Goal: Task Accomplishment & Management: Manage account settings

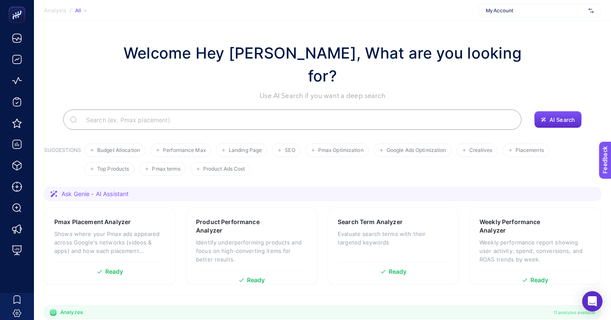
click at [524, 8] on span "My Account" at bounding box center [535, 10] width 99 height 7
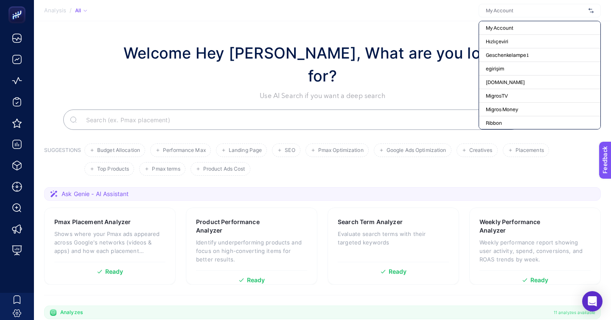
click at [523, 8] on input "text" at bounding box center [535, 10] width 99 height 7
click at [482, 8] on section "Analysis / All My Account Hızlıçeviri Geschenkelampe1 egirişim ShiftDelete.Net …" at bounding box center [322, 10] width 577 height 21
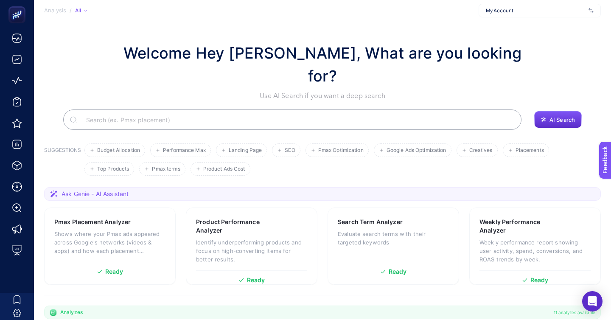
click at [531, 17] on section "Analysis / All My Account" at bounding box center [322, 10] width 577 height 21
click at [531, 14] on div "My Account" at bounding box center [540, 11] width 122 height 14
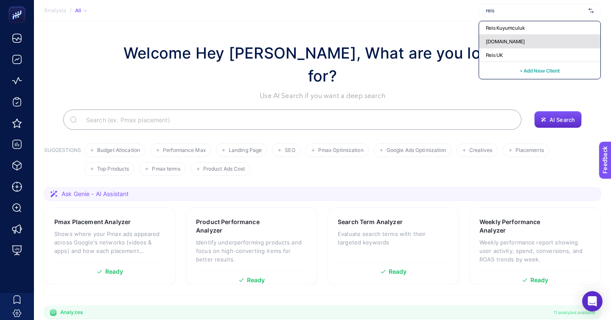
type input "reis"
click at [557, 40] on div "[DOMAIN_NAME]" at bounding box center [539, 42] width 121 height 14
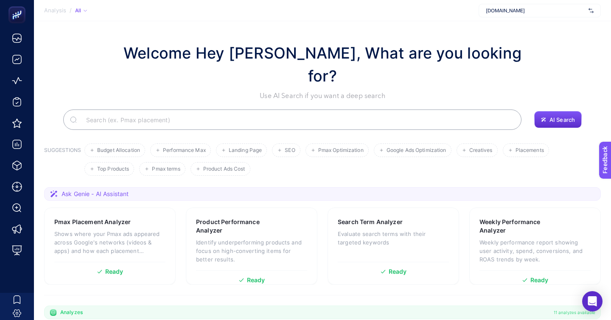
click at [98, 190] on span "Ask Genie - AI Assistant" at bounding box center [95, 194] width 67 height 8
click at [142, 135] on section "Welcome Hey Booster, What are you looking for? Use AI Search if you want a deep…" at bounding box center [322, 304] width 577 height 567
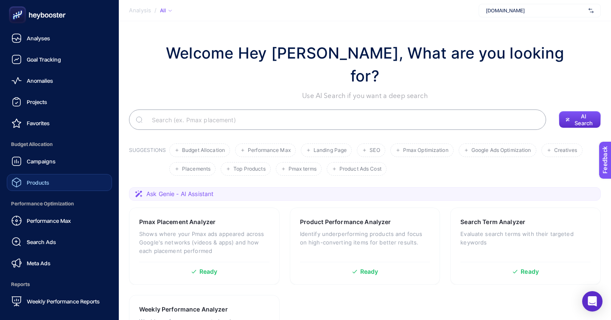
click at [67, 174] on link "Products" at bounding box center [59, 182] width 105 height 17
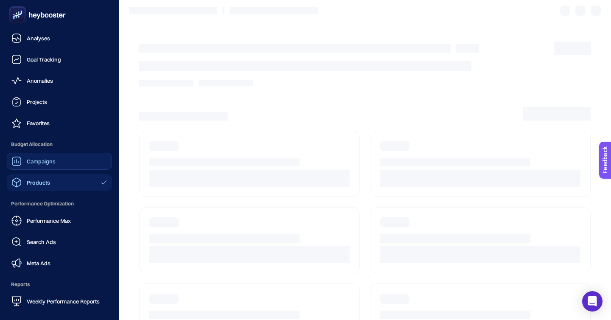
click at [50, 158] on span "Campaigns" at bounding box center [41, 161] width 29 height 7
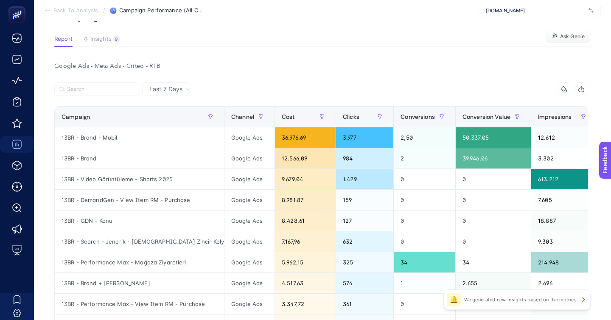
scroll to position [43, 0]
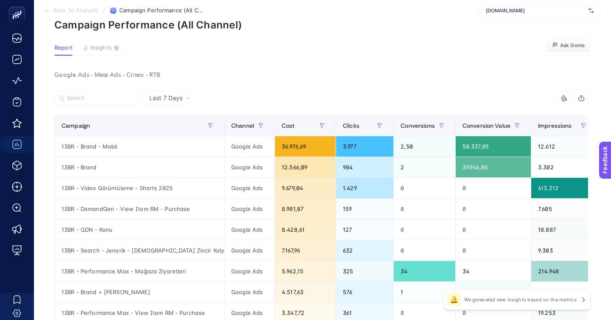
click at [98, 91] on div "Last 7 Days" at bounding box center [321, 98] width 534 height 14
click at [98, 91] on label at bounding box center [96, 98] width 85 height 14
click at [98, 95] on input "Search" at bounding box center [100, 98] width 67 height 6
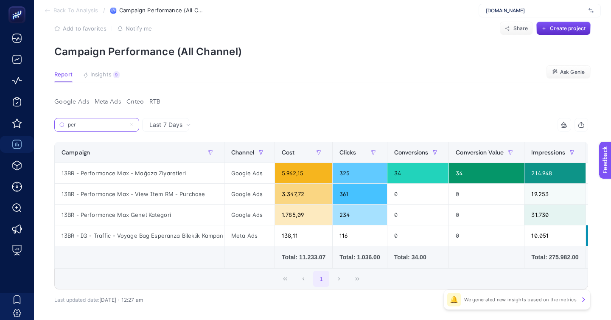
scroll to position [0, 0]
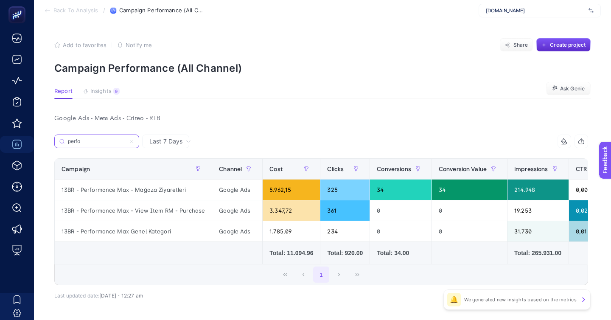
type input "perfo"
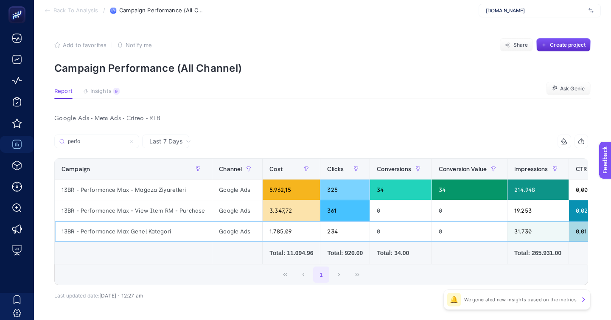
click at [140, 221] on div "13BR - Performance Max Genel Kategori" at bounding box center [133, 231] width 157 height 20
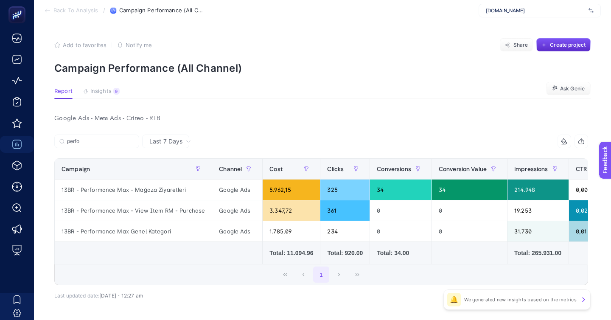
click at [86, 180] on div "13BR - Performance Max - Mağaza Ziyaretleri" at bounding box center [133, 190] width 157 height 20
click at [128, 135] on label "perfo" at bounding box center [96, 142] width 85 height 14
click at [128, 138] on input "perfo" at bounding box center [100, 141] width 67 height 6
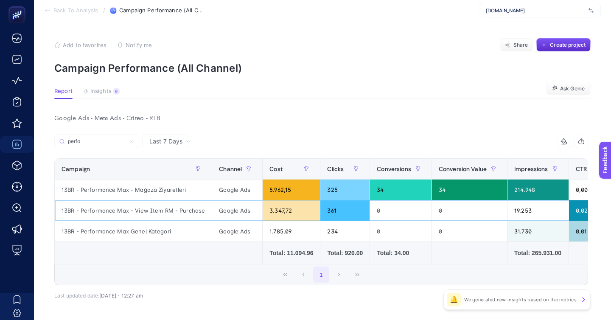
click at [146, 200] on div "13BR - Performance Max - View Item RM - Purchase" at bounding box center [133, 210] width 157 height 20
copy tr "13BR - Performance Max - View Item RM - Purchase"
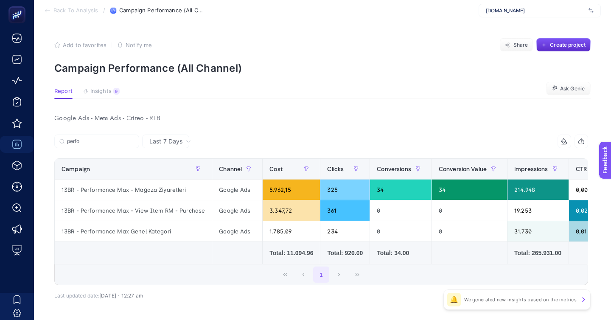
click at [88, 8] on span "Back To Analysis" at bounding box center [75, 10] width 45 height 7
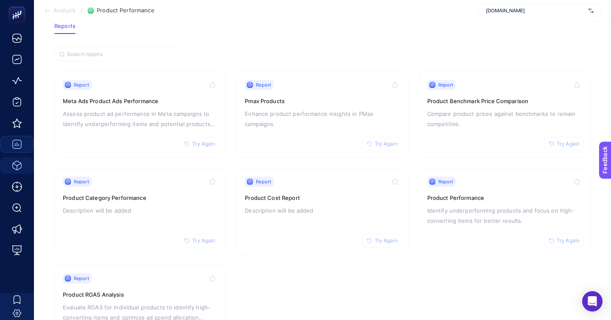
scroll to position [47, 0]
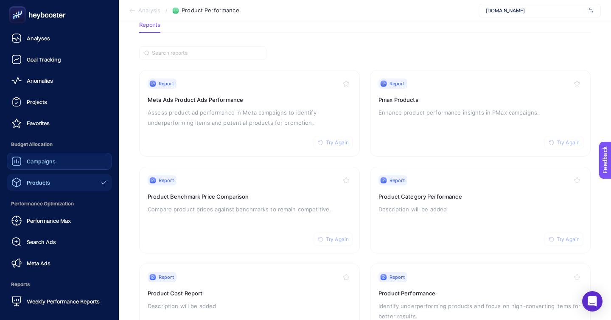
click at [34, 156] on div "Campaigns" at bounding box center [33, 161] width 44 height 10
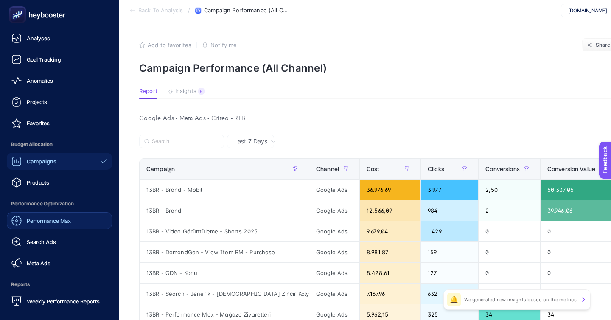
click at [66, 217] on span "Performance Max" at bounding box center [49, 220] width 44 height 7
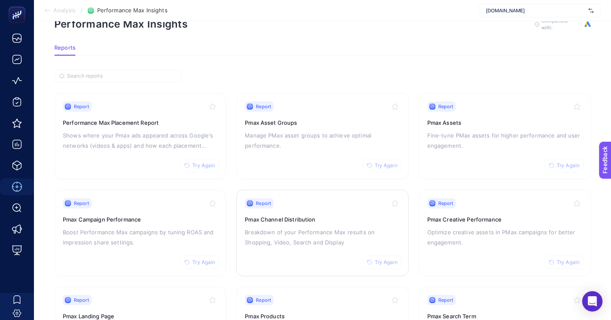
scroll to position [31, 0]
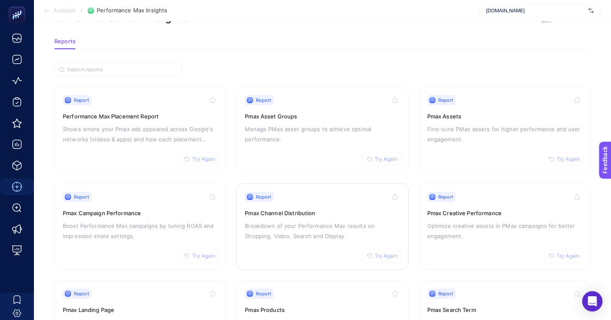
click at [264, 221] on p "Breakdown of your Performance Max results on Shopping, Video, Search and Display" at bounding box center [322, 231] width 155 height 20
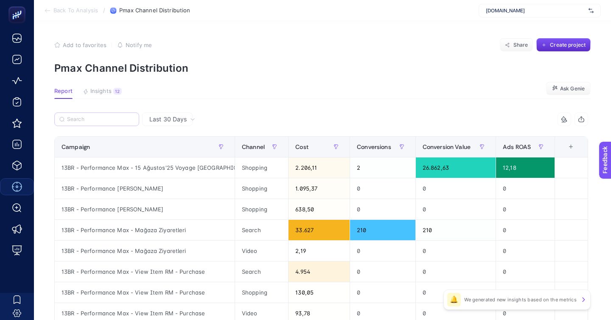
click at [106, 112] on label at bounding box center [96, 119] width 85 height 14
click at [106, 116] on input "Search" at bounding box center [100, 119] width 67 height 6
paste input "13BR - Performance Max - View Item RM - Purchase"
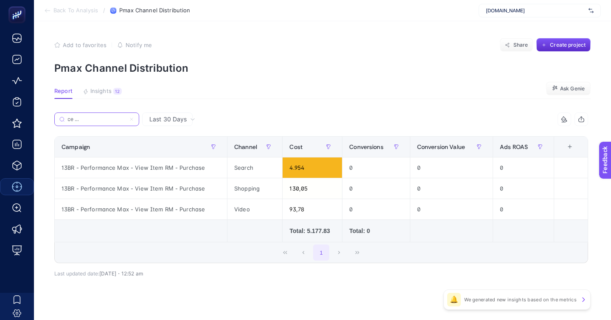
type input "13BR - Performance Max - View Item RM - Purchase"
click at [164, 115] on span "Last 30 Days" at bounding box center [167, 119] width 37 height 8
click at [166, 145] on li "Last 7 Days" at bounding box center [167, 152] width 45 height 15
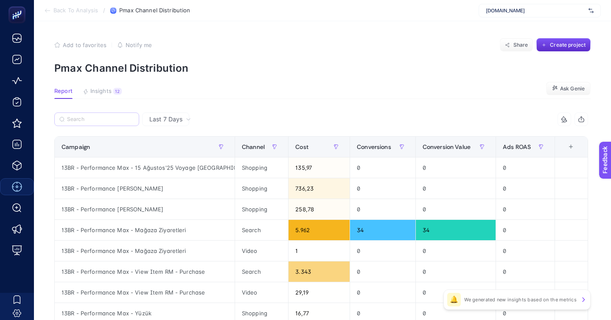
click at [104, 112] on label at bounding box center [96, 119] width 85 height 14
click at [0, 0] on input "13BR - Performance Max - View Item RM - Purchase" at bounding box center [0, 0] width 0 height 0
click at [111, 112] on label at bounding box center [96, 119] width 85 height 14
click at [0, 0] on input "13BR - Performance Max - View Item RM - Purchase" at bounding box center [0, 0] width 0 height 0
click at [101, 116] on input "Search" at bounding box center [100, 119] width 67 height 6
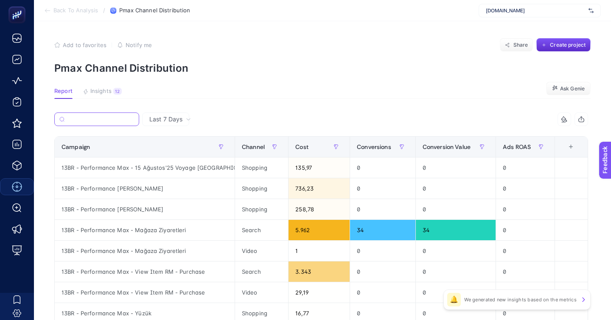
paste input "13BR - Performance Max - View Item RM - Purchase"
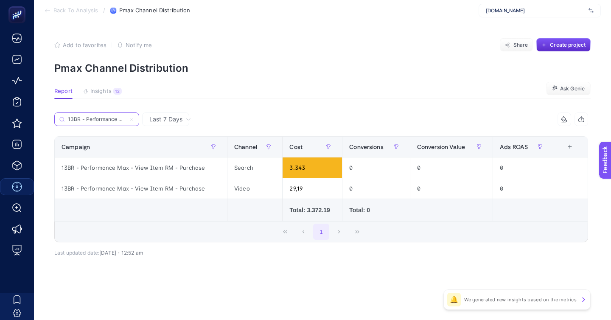
scroll to position [0, 44]
type input "13BR - Performance Max - View Item RM - Purchase"
click at [129, 117] on icon at bounding box center [131, 119] width 5 height 5
click at [0, 0] on input "13BR - Performance Max - View Item RM - Purchase" at bounding box center [0, 0] width 0 height 0
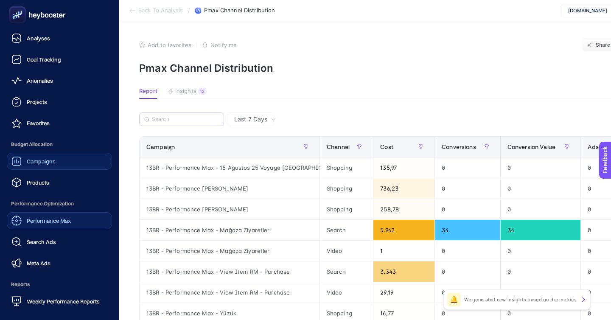
click at [45, 153] on link "Campaigns" at bounding box center [59, 161] width 105 height 17
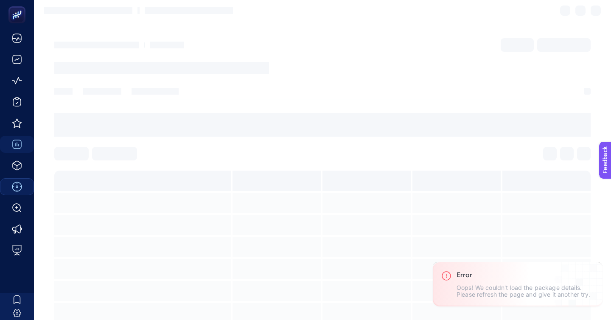
click at [185, 139] on section at bounding box center [322, 239] width 536 height 253
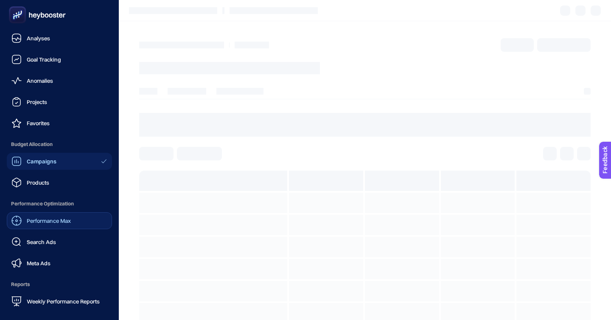
click at [60, 153] on link "Campaigns" at bounding box center [59, 161] width 105 height 17
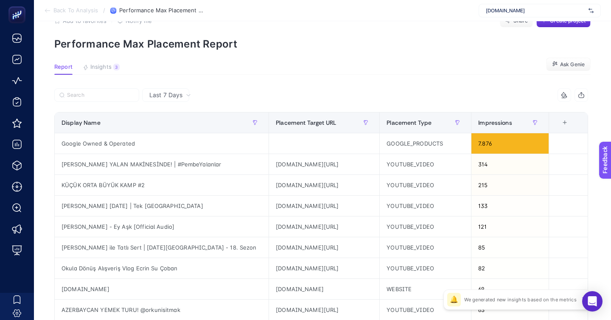
scroll to position [25, 0]
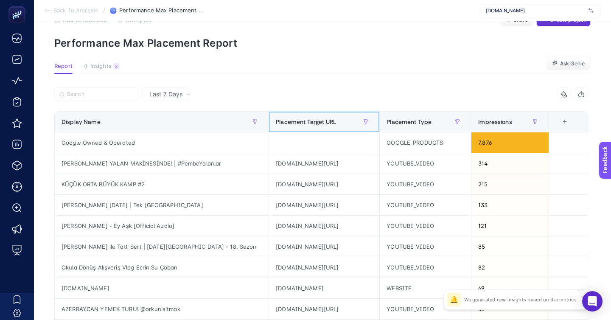
click at [296, 115] on div "Placement Target URL" at bounding box center [324, 122] width 97 height 14
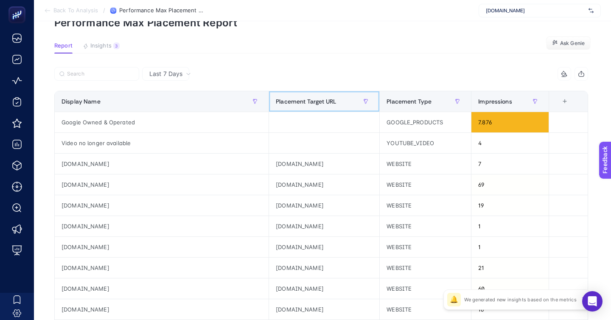
scroll to position [55, 0]
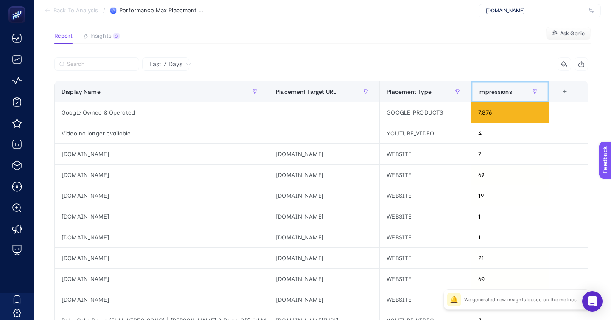
click at [504, 88] on span "Impressions" at bounding box center [495, 91] width 34 height 7
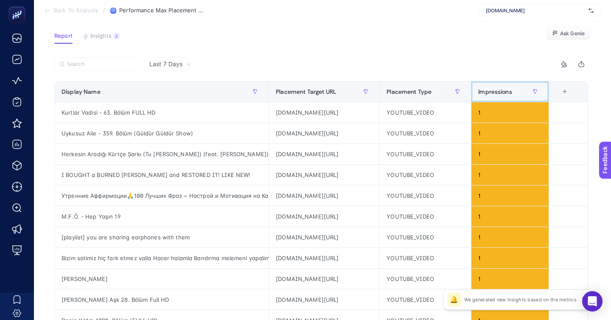
click at [504, 88] on span "Impressions" at bounding box center [495, 91] width 34 height 7
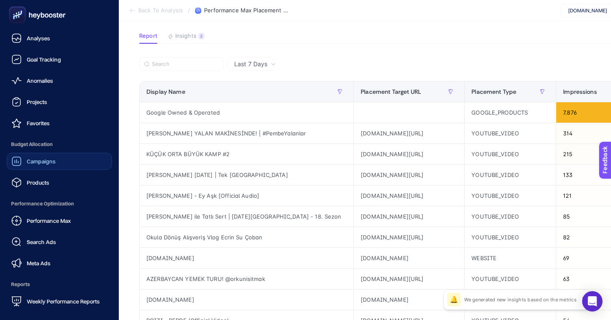
click at [27, 156] on div "Campaigns" at bounding box center [33, 161] width 44 height 10
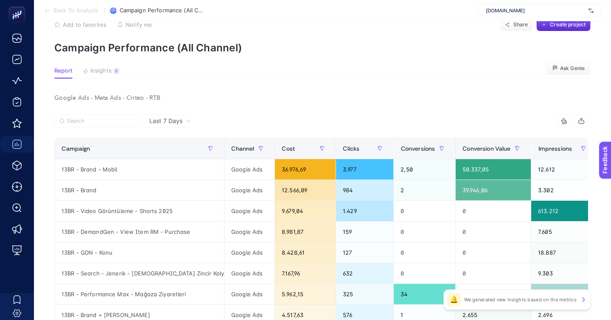
scroll to position [21, 0]
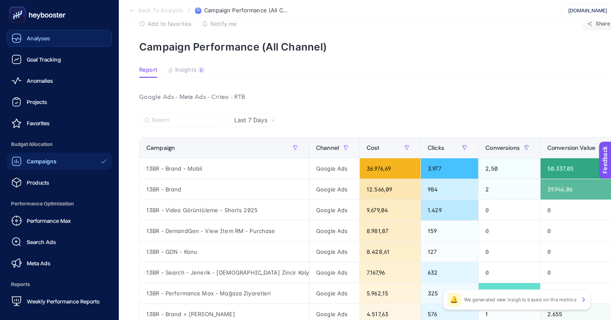
click at [38, 37] on span "Analyses" at bounding box center [38, 38] width 23 height 7
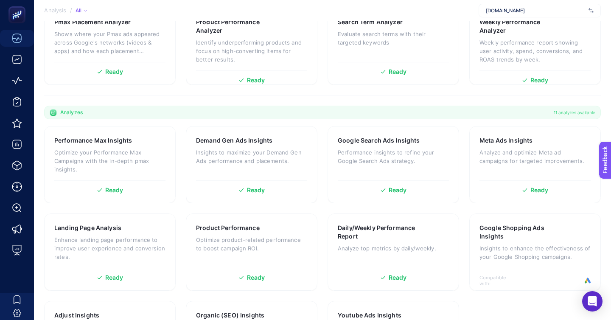
scroll to position [208, 0]
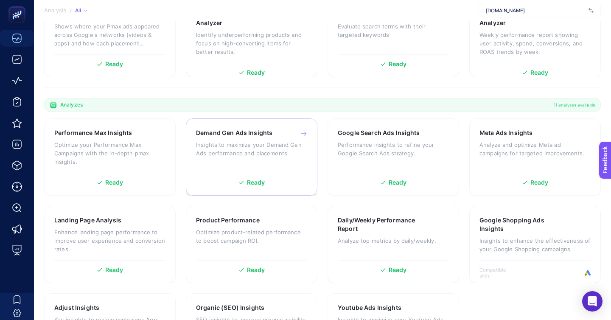
click at [247, 140] on p "Insights to maximize your Demand Gen Ads performance and placements." at bounding box center [251, 148] width 111 height 17
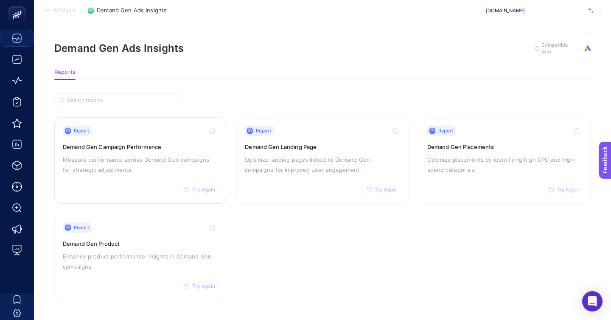
click at [152, 143] on h3 "Demand Gen Campaign Performance" at bounding box center [140, 147] width 155 height 8
click at [557, 183] on button "Try Again" at bounding box center [564, 190] width 39 height 14
click at [306, 149] on div "Report Try Again Demand Gen Landing Page Optimize landing pages linked to Deman…" at bounding box center [322, 161] width 155 height 70
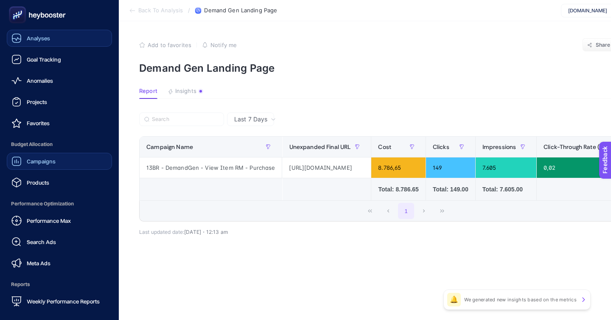
click at [45, 156] on div "Campaigns" at bounding box center [33, 161] width 44 height 10
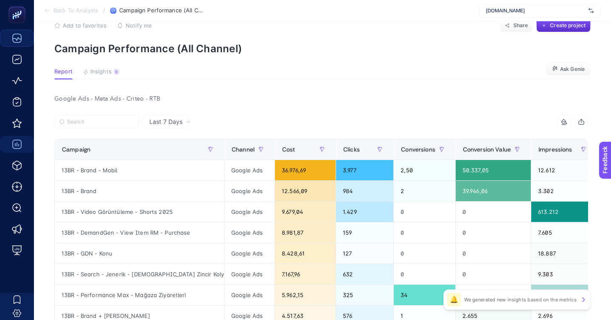
scroll to position [27, 0]
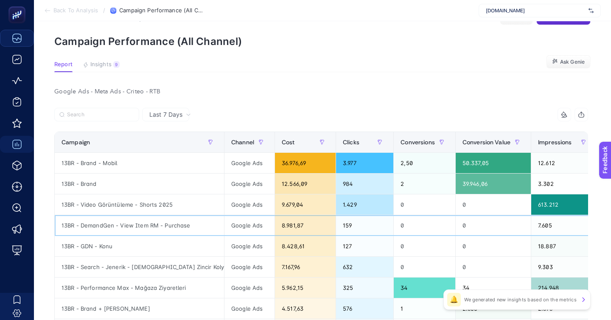
click at [181, 215] on div "13BR - DemandGen - View Item RM - Purchase" at bounding box center [139, 225] width 169 height 20
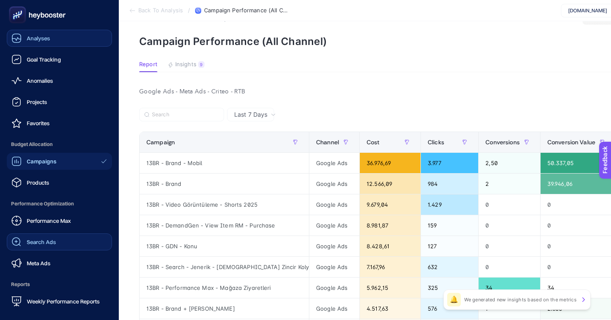
click at [40, 239] on span "Search Ads" at bounding box center [41, 242] width 29 height 7
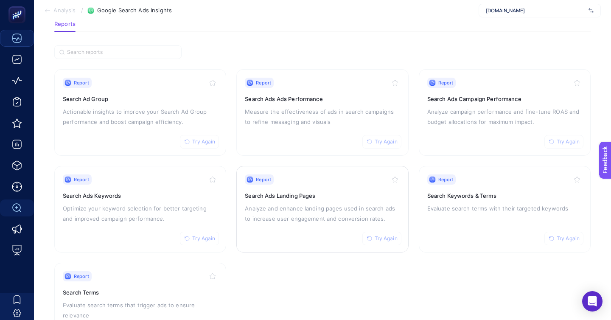
scroll to position [54, 0]
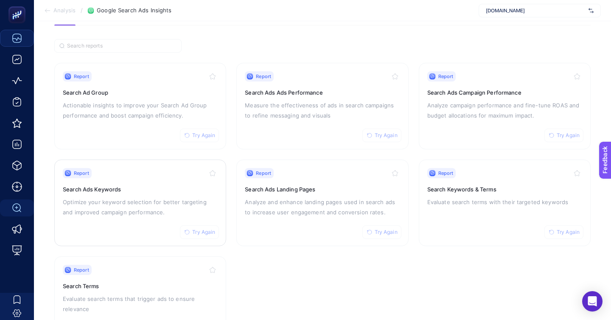
click at [185, 197] on p "Optimize your keyword selection for better targeting and improved campaign perf…" at bounding box center [140, 207] width 155 height 20
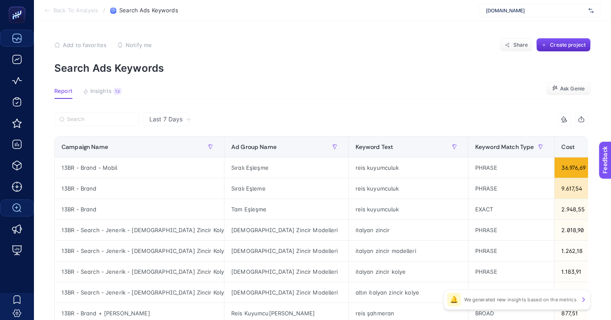
click at [104, 88] on span "Insights" at bounding box center [100, 91] width 21 height 7
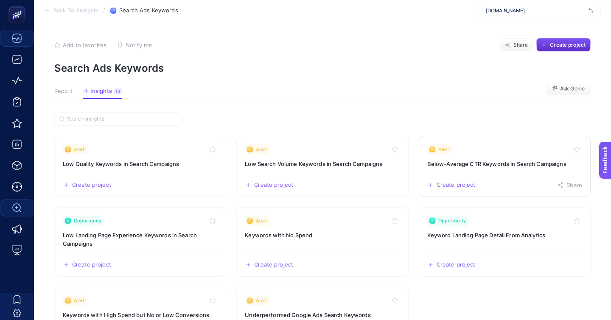
click at [490, 175] on div "Create project Share" at bounding box center [504, 182] width 155 height 14
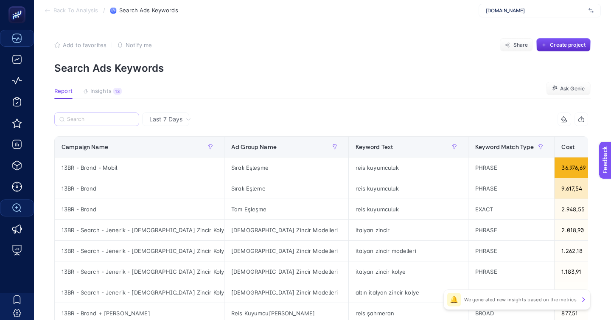
click at [93, 112] on label at bounding box center [96, 119] width 85 height 14
click at [93, 116] on input "Search" at bounding box center [100, 119] width 67 height 6
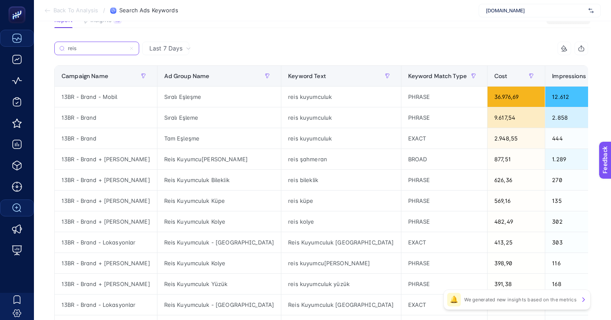
scroll to position [72, 0]
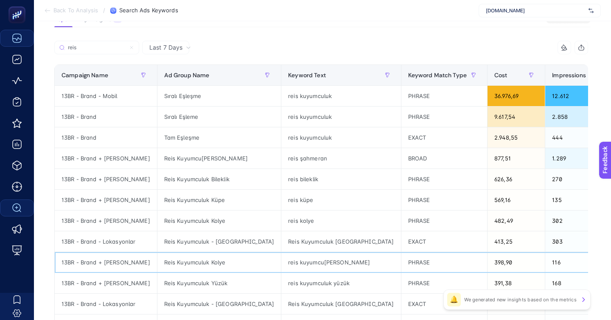
click at [111, 252] on div "13BR - Brand + [PERSON_NAME]" at bounding box center [106, 262] width 102 height 20
copy tr "13BR - Brand + [PERSON_NAME]"
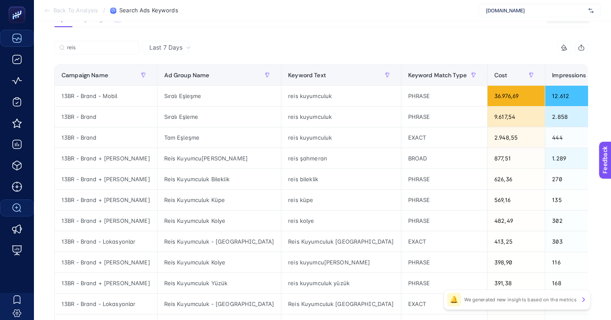
click at [97, 41] on div "reis" at bounding box center [187, 50] width 267 height 19
click at [106, 45] on input "reis" at bounding box center [100, 48] width 67 height 6
click at [106, 45] on input "reis" at bounding box center [97, 48] width 58 height 6
paste input "13BR - Brand + [PERSON_NAME]"
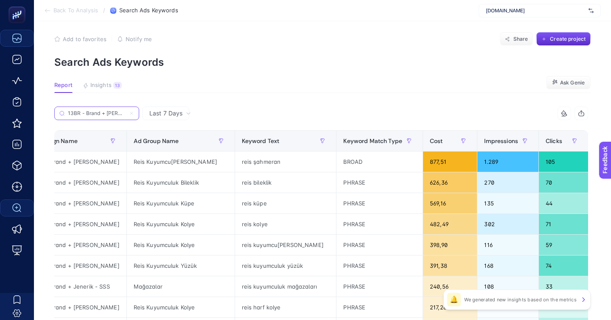
scroll to position [0, 48]
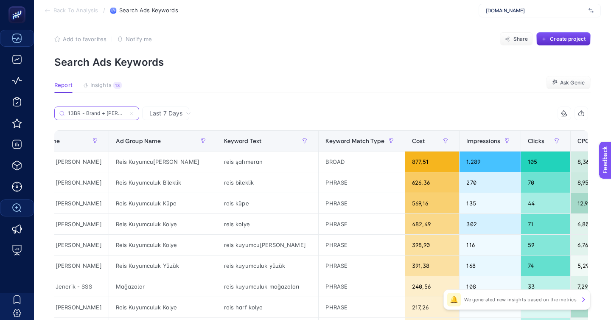
type input "13BR - Brand + [PERSON_NAME]"
click at [76, 13] on span "Back To Analysis" at bounding box center [75, 10] width 45 height 7
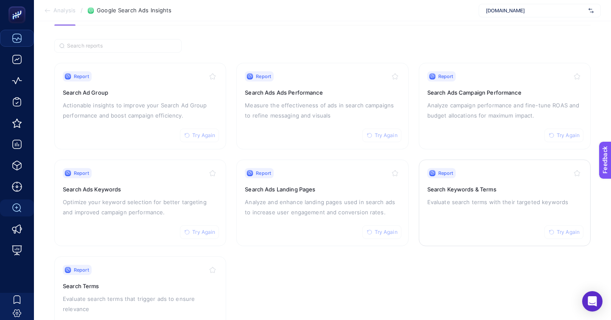
click at [429, 188] on div "Report Try Again Search Keywords & Terms Evaluate search terms with their targe…" at bounding box center [504, 203] width 155 height 70
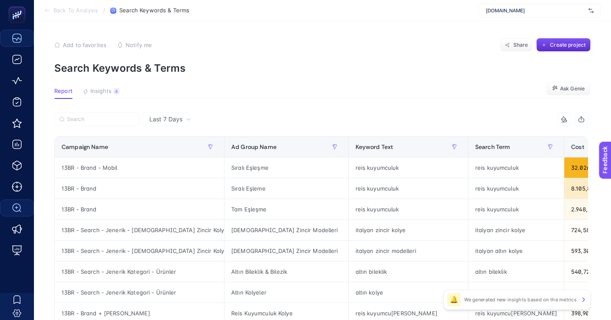
click at [95, 116] on input "Search" at bounding box center [100, 119] width 67 height 6
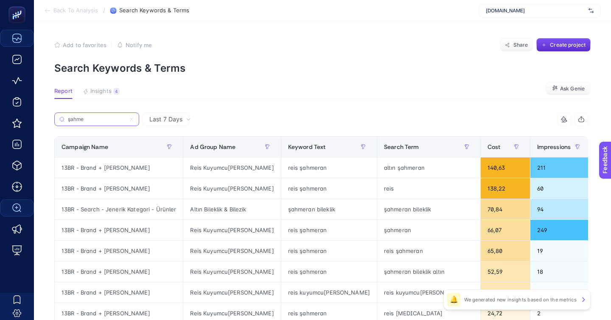
type input "şahme"
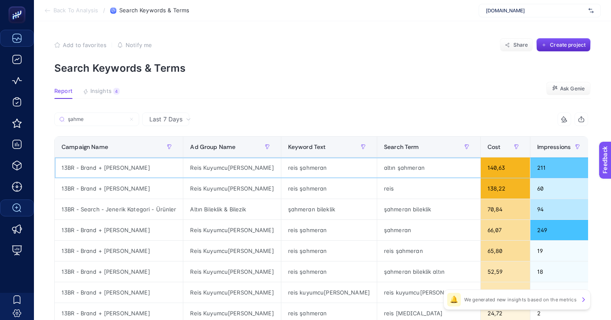
click at [292, 157] on div "reis şahmeran" at bounding box center [328, 167] width 95 height 20
copy tr "reis şahmeran"
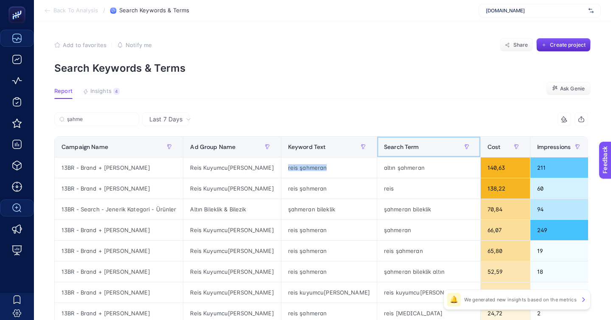
click at [409, 137] on th "Search Term" at bounding box center [429, 147] width 104 height 21
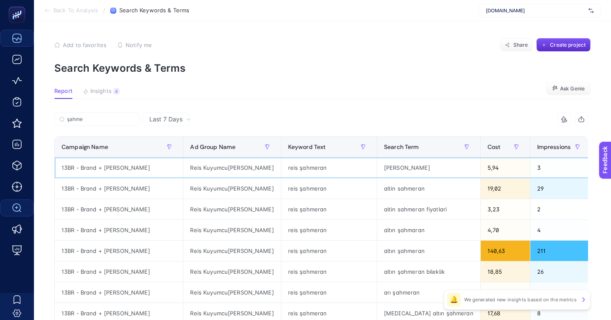
click at [281, 157] on div "reis şahmeran" at bounding box center [328, 167] width 95 height 20
copy tr "reis şahmeran"
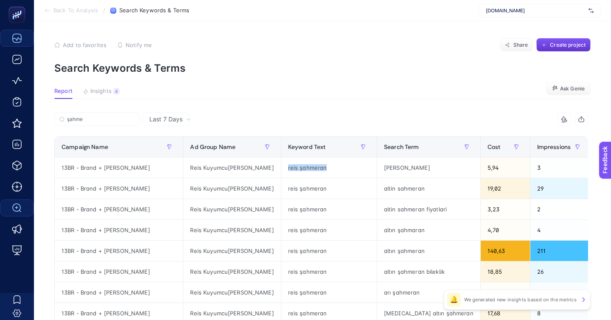
click at [565, 38] on button "Create project" at bounding box center [563, 45] width 54 height 14
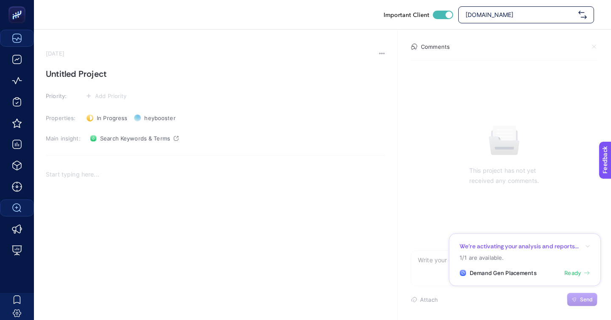
click at [101, 67] on h1 "Untitled Project" at bounding box center [216, 74] width 340 height 14
paste h1
click at [50, 67] on h1 "reis şahmeran" at bounding box center [216, 74] width 340 height 14
click at [72, 69] on h1 ":eis şahmeran" at bounding box center [216, 74] width 340 height 14
click at [42, 68] on section "September 9, 2025 :eis şahmeran Priority: Add Priority Properties: In Progress …" at bounding box center [322, 182] width 577 height 304
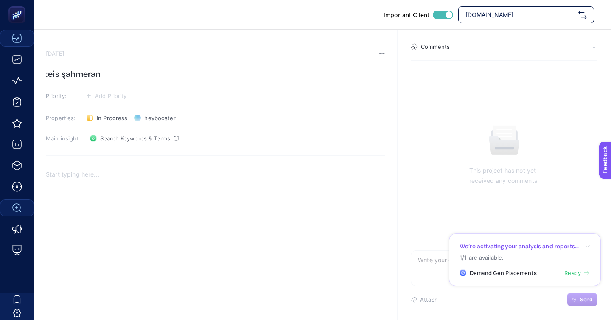
click at [48, 68] on h1 ":eis şahmeran" at bounding box center [216, 74] width 340 height 14
click at [47, 67] on h1 "eis şahmeran" at bounding box center [216, 74] width 340 height 14
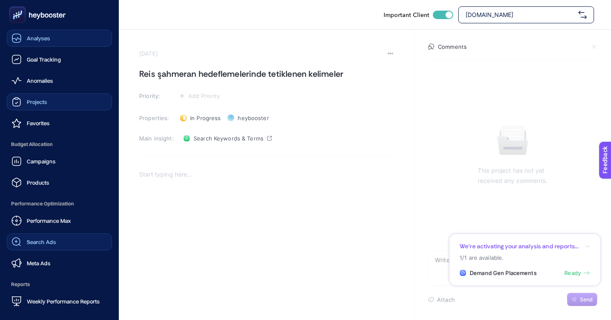
click at [73, 93] on link "Projects" at bounding box center [59, 101] width 105 height 17
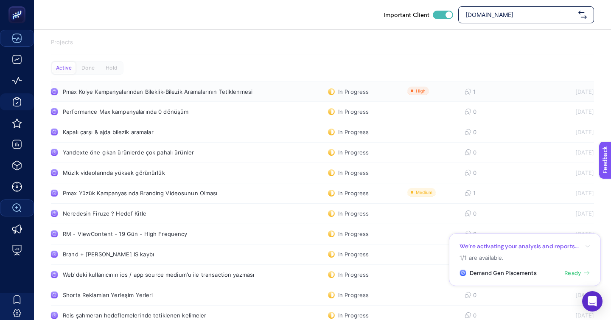
click at [118, 89] on link "Pmax Kolye Kampanyalarından Bileklik-Bilezik Aramalarının Tetiklenmesi In Progr…" at bounding box center [322, 91] width 543 height 20
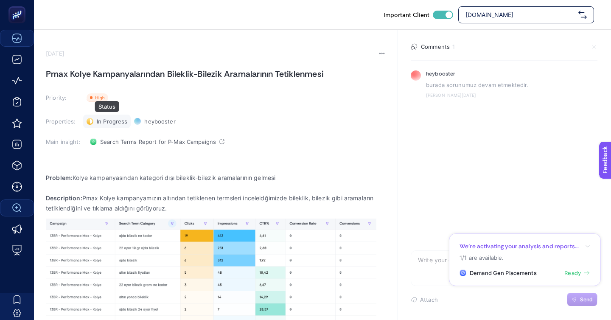
click at [114, 118] on span "In Progress" at bounding box center [112, 121] width 31 height 7
click at [118, 146] on li "Done" at bounding box center [111, 153] width 53 height 14
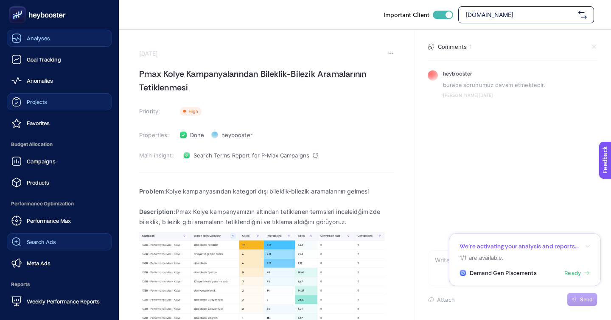
click at [29, 93] on link "Projects" at bounding box center [59, 101] width 105 height 17
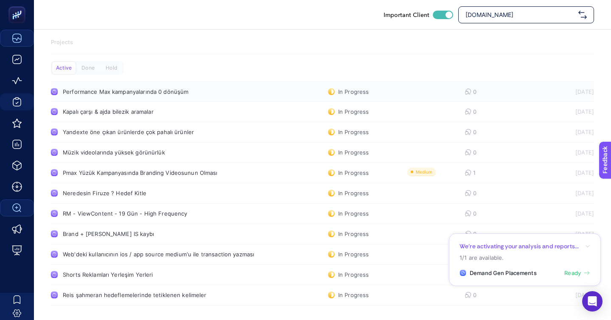
click at [131, 87] on link "Performance Max kampanyalarında 0 dönüşüm In Progress 0 7/17/2025" at bounding box center [322, 91] width 543 height 20
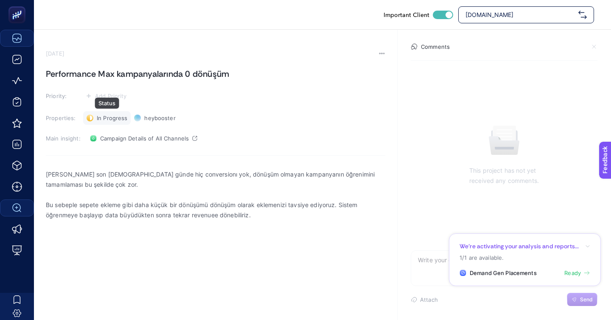
click at [106, 115] on span "In Progress" at bounding box center [112, 118] width 31 height 7
click at [110, 142] on li "Done" at bounding box center [111, 149] width 53 height 14
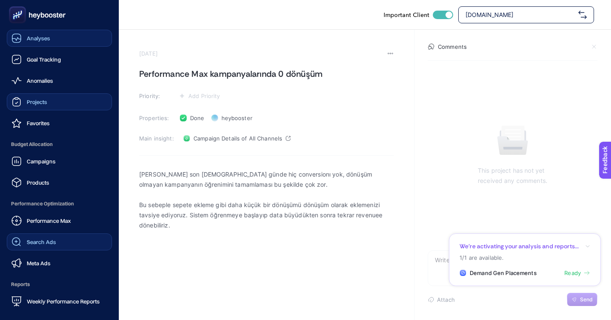
click at [62, 93] on link "Projects" at bounding box center [59, 101] width 105 height 17
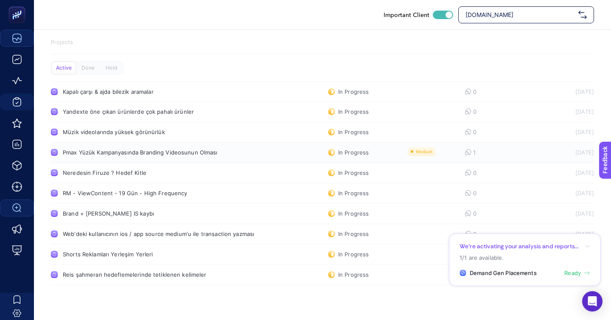
click at [115, 149] on div "Pmax Yüzük Kampanyasında Branding Videosunun Olması" at bounding box center [161, 152] width 196 height 7
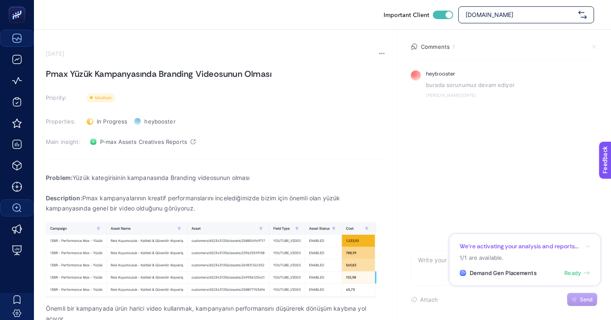
click at [97, 118] on span "In Progress" at bounding box center [112, 121] width 31 height 7
click at [101, 149] on span "Done" at bounding box center [108, 152] width 15 height 7
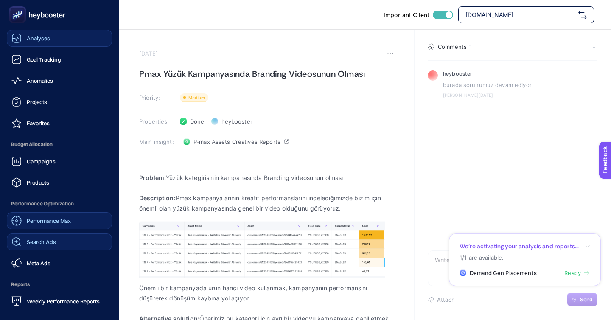
click at [36, 217] on span "Performance Max" at bounding box center [49, 220] width 44 height 7
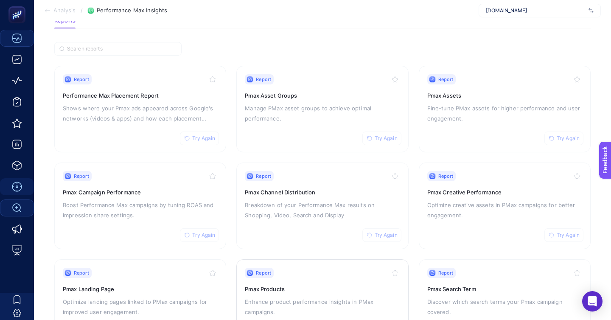
scroll to position [73, 0]
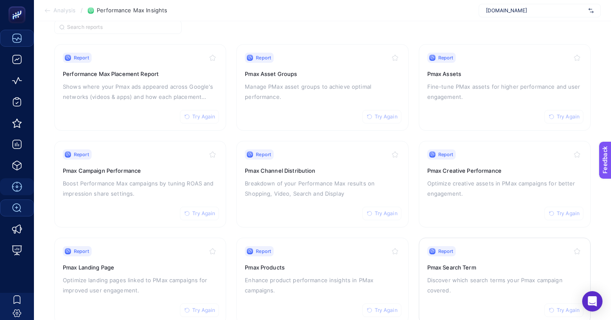
click at [486, 264] on div "Report Try Again Pmax Search Term Discover which search terms your Pmax campaig…" at bounding box center [504, 281] width 155 height 70
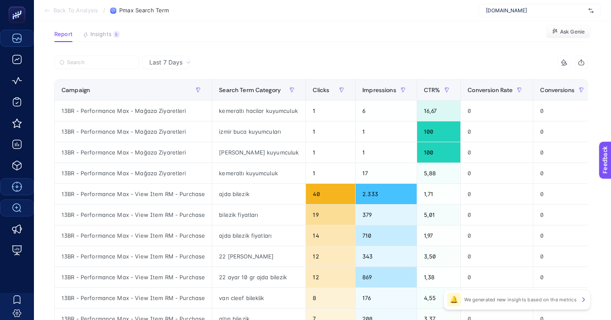
scroll to position [63, 0]
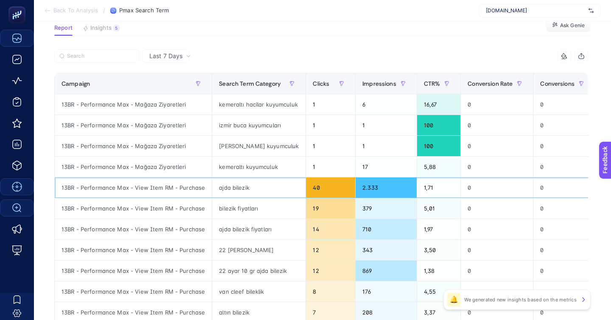
click at [157, 177] on div "13BR - Performance Max - View Item RM - Purchase" at bounding box center [133, 187] width 157 height 20
copy tr "13BR - Performance Max - View Item RM - Purchase"
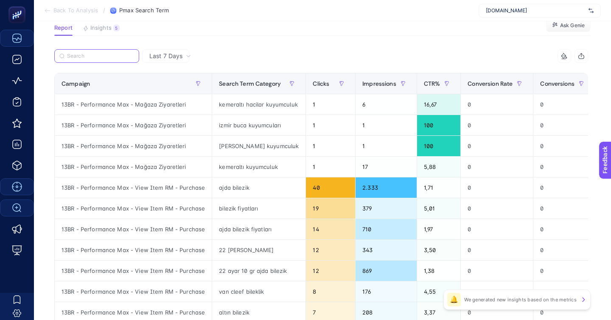
click at [90, 53] on input "Search" at bounding box center [100, 56] width 67 height 6
paste input "13BR - Performance Max - View Item RM - Purchase"
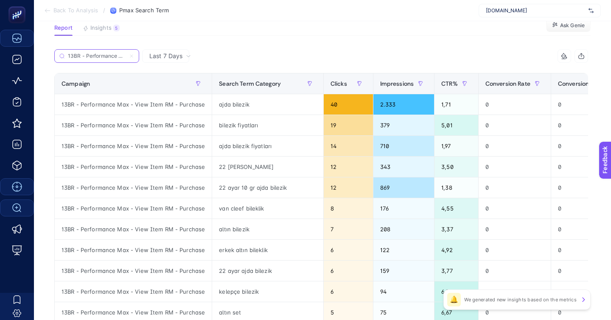
scroll to position [0, 43]
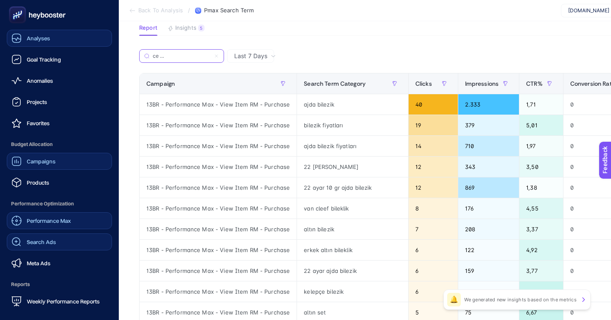
type input "13BR - Performance Max - View Item RM - Purchase"
click at [45, 153] on link "Campaigns" at bounding box center [59, 161] width 105 height 17
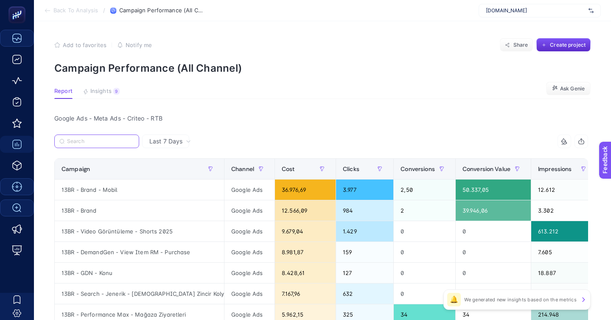
click at [113, 138] on input "Search" at bounding box center [100, 141] width 67 height 6
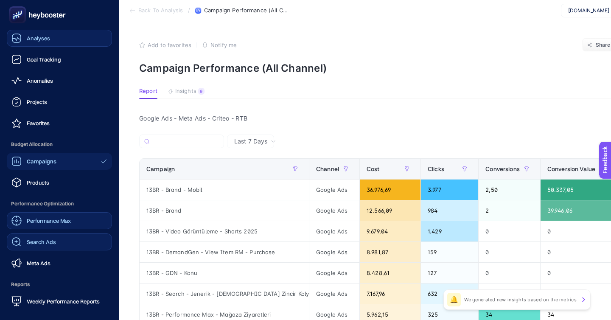
click at [67, 212] on link "Performance Max" at bounding box center [59, 220] width 105 height 17
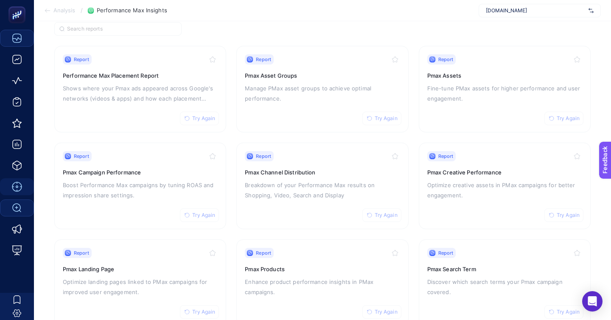
scroll to position [73, 0]
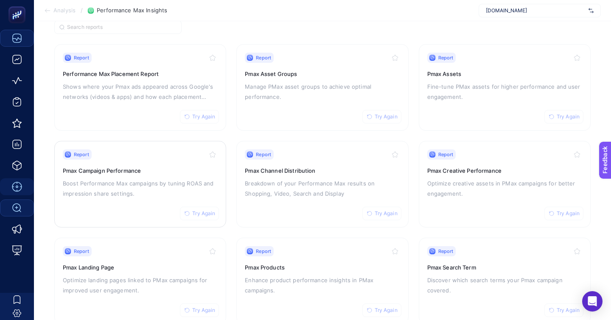
click at [159, 178] on p "Boost Performance Max campaigns by tuning ROAS and impression share settings." at bounding box center [140, 188] width 155 height 20
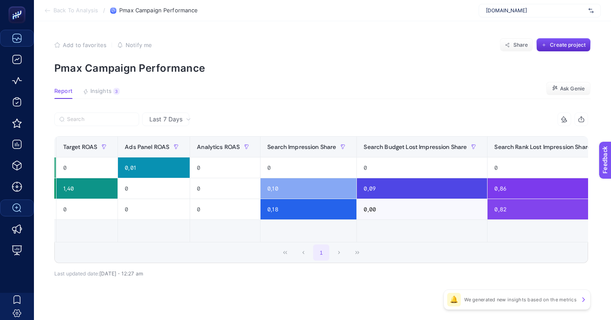
scroll to position [0, 531]
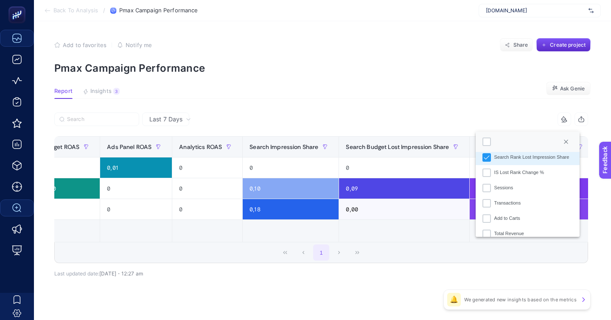
scroll to position [271, 0]
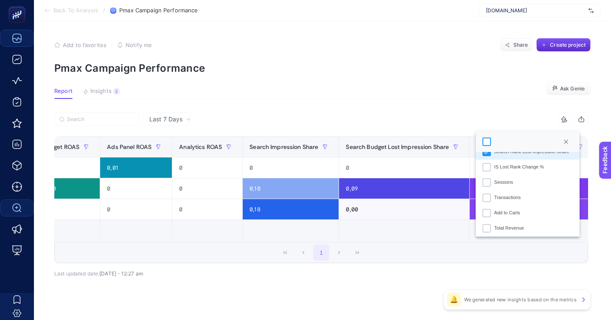
click at [488, 139] on div at bounding box center [487, 142] width 8 height 8
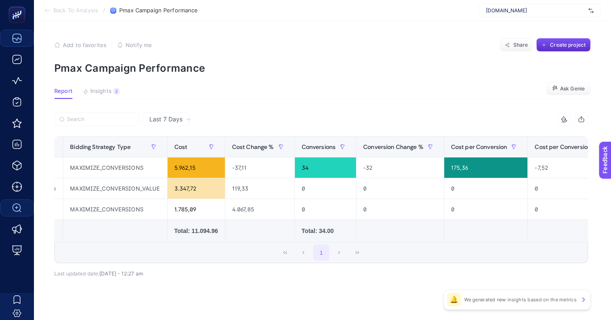
scroll to position [0, 0]
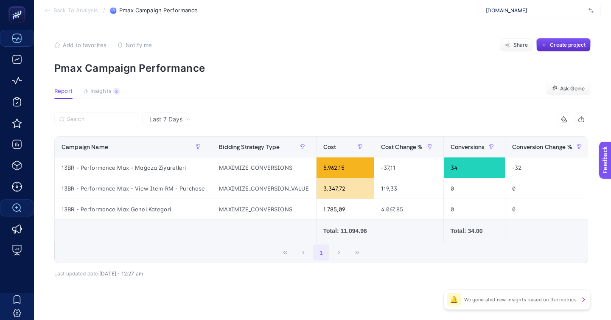
click at [77, 11] on span "Back To Analysis" at bounding box center [75, 10] width 45 height 7
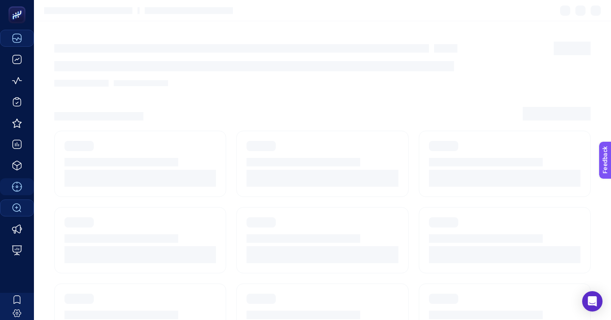
scroll to position [73, 0]
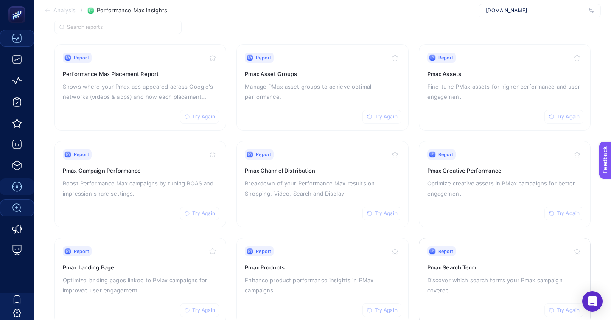
click at [525, 271] on div "Report Try Again Pmax Search Term Discover which search terms your Pmax campaig…" at bounding box center [504, 281] width 155 height 70
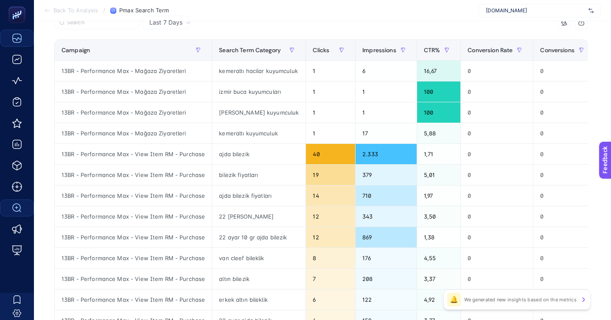
scroll to position [83, 0]
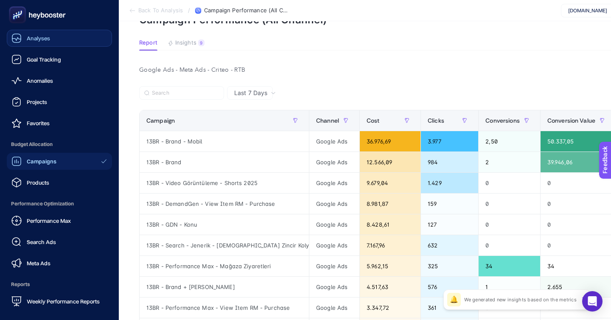
click at [52, 30] on link "Analyses" at bounding box center [59, 38] width 105 height 17
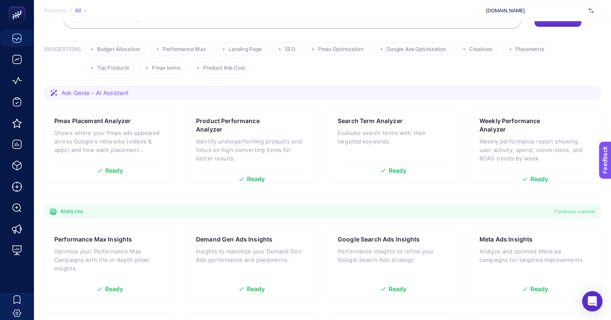
scroll to position [115, 0]
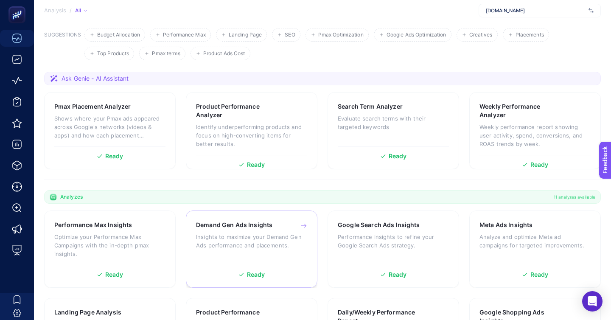
click at [229, 265] on div "Ready" at bounding box center [251, 271] width 111 height 13
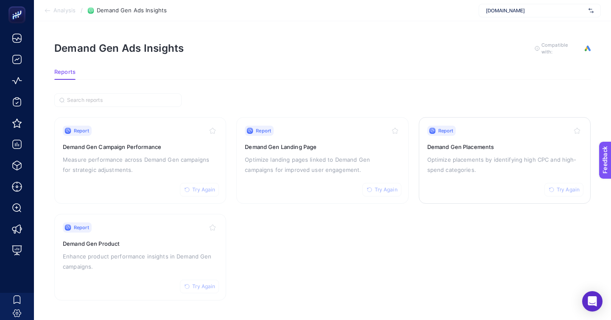
click at [441, 151] on div "Report Try Again Demand Gen Placements Optimize placements by identifying high …" at bounding box center [504, 161] width 155 height 70
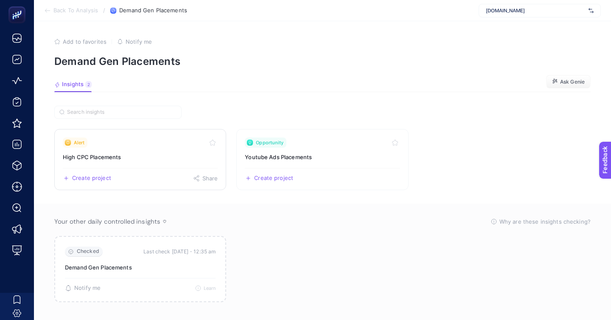
click at [157, 129] on link "Alert High CPC Placements Create project Share" at bounding box center [140, 159] width 172 height 61
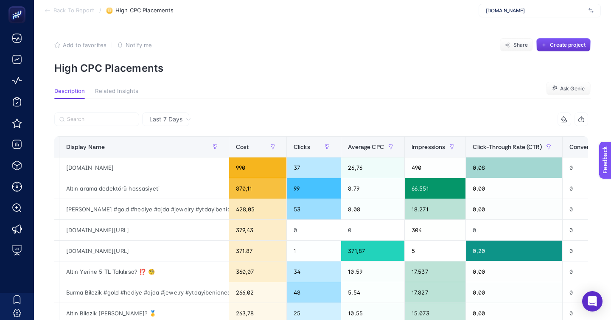
click at [573, 43] on span "Create project" at bounding box center [568, 45] width 36 height 7
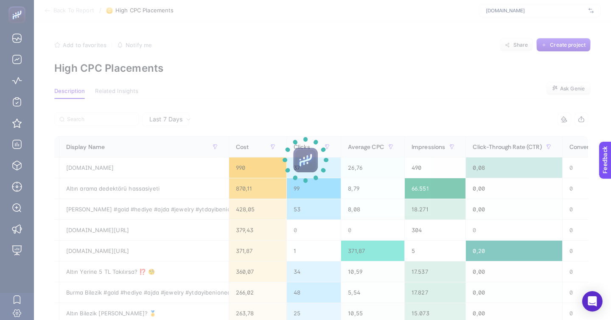
click at [475, 112] on section at bounding box center [305, 160] width 611 height 320
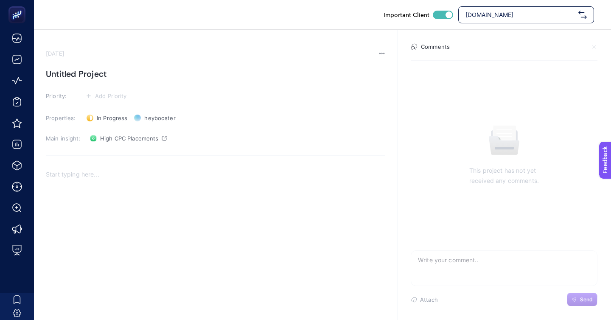
click at [89, 55] on section "September 9, 2025 Untitled Project Priority: Add Priority Properties: In Progre…" at bounding box center [216, 192] width 340 height 284
click at [89, 67] on h1 "Untitled Project" at bounding box center [216, 74] width 340 height 14
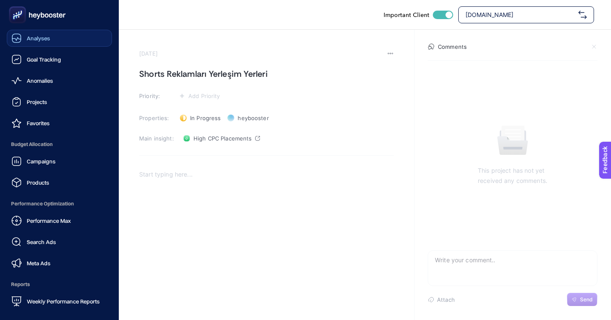
click at [44, 35] on span "Analyses" at bounding box center [38, 38] width 23 height 7
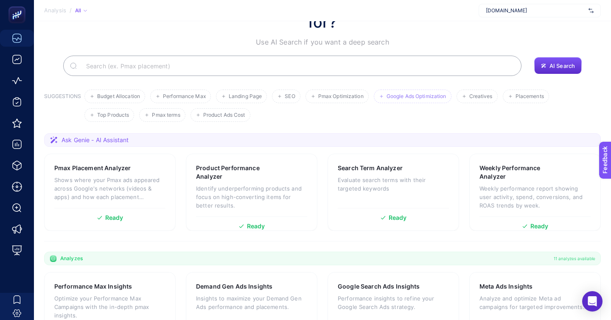
click at [374, 90] on li "Google Ads Optimization" at bounding box center [413, 97] width 78 height 14
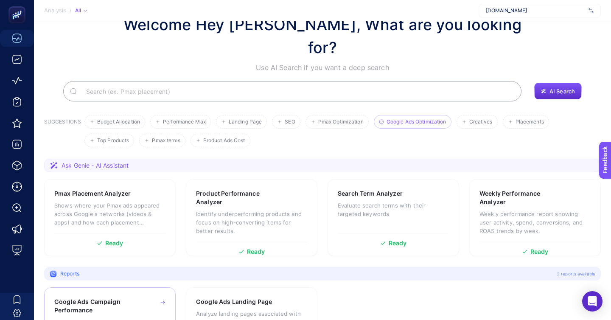
click at [93, 298] on div "Google Ads Campaign Performance Identify underperforming and potential campaign…" at bounding box center [109, 324] width 111 height 53
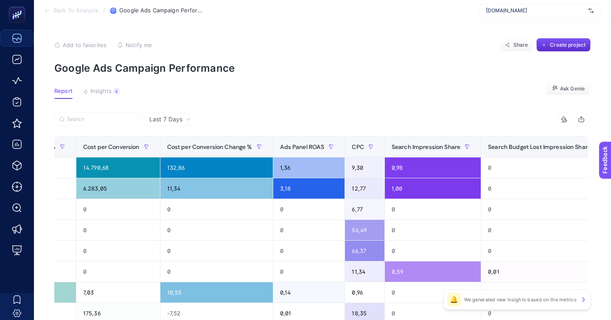
scroll to position [0, 836]
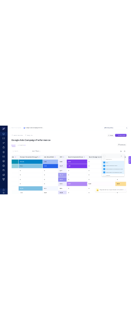
scroll to position [229, 0]
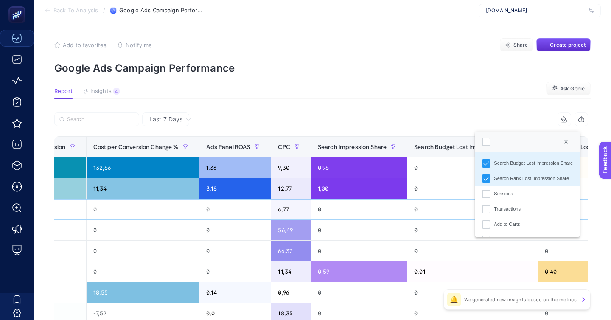
click at [538, 199] on div "0" at bounding box center [600, 209] width 124 height 20
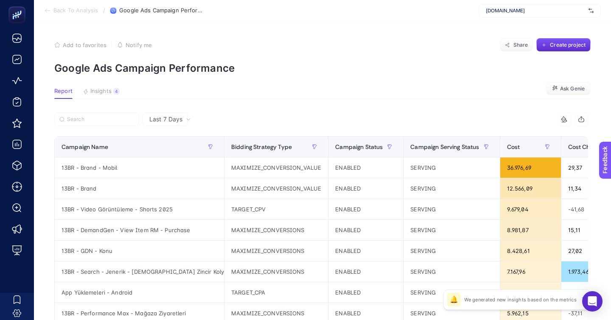
click at [131, 7] on div "[DOMAIN_NAME]" at bounding box center [540, 11] width 122 height 14
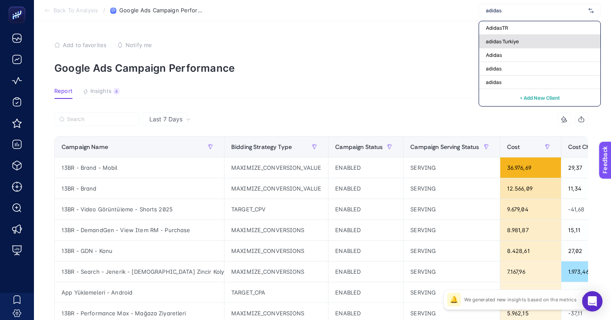
type input "adidas"
click at [131, 36] on div "adidas Turkiye" at bounding box center [539, 42] width 121 height 14
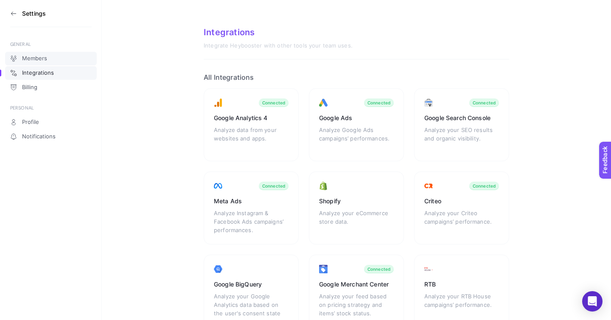
click at [27, 55] on span "Members" at bounding box center [34, 58] width 25 height 7
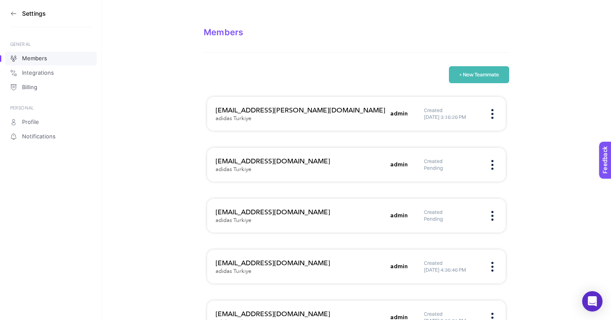
scroll to position [8, 0]
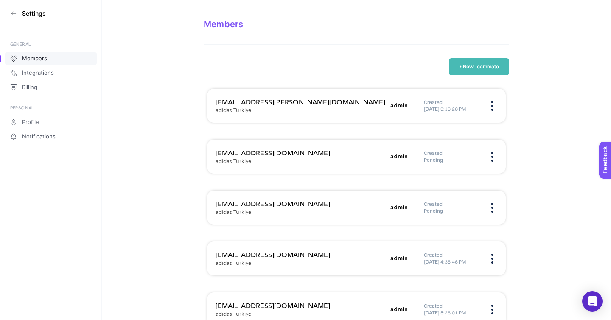
click at [131, 66] on section "+ New Teammate semanur.solak@essencemediacom.com adidas Turkiye admin Created 1…" at bounding box center [357, 224] width 306 height 333
click at [131, 63] on button "+ New Teammate" at bounding box center [479, 66] width 60 height 17
click at [131, 58] on button "+ New Teammate" at bounding box center [479, 66] width 60 height 17
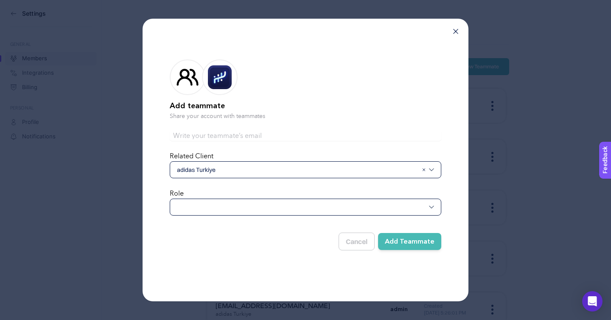
click at [131, 141] on input "text" at bounding box center [306, 136] width 272 height 10
paste input "sartaj.kadian@adidas.com"
type input "sartaj.kadian@adidas.com"
click at [131, 199] on div at bounding box center [306, 207] width 272 height 17
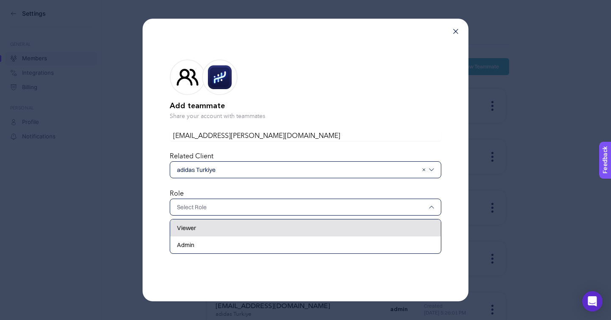
click at [131, 219] on div "Viewer" at bounding box center [305, 227] width 271 height 17
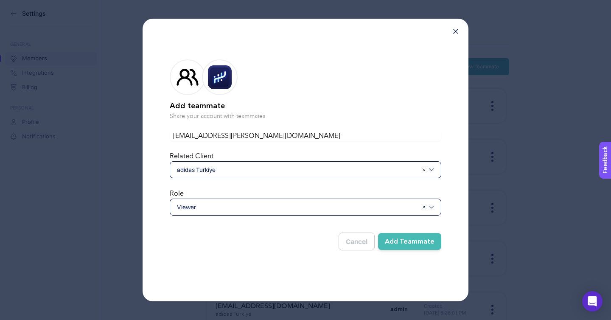
click at [131, 203] on span "Viewer" at bounding box center [297, 207] width 241 height 8
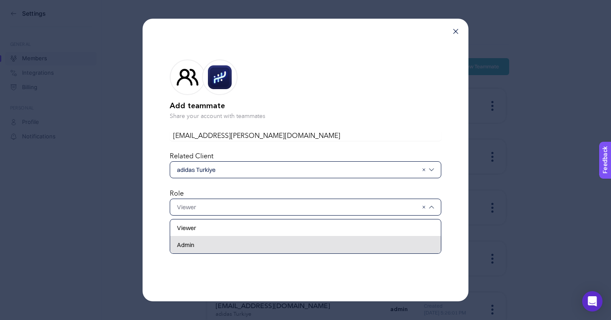
click at [131, 236] on div "Admin" at bounding box center [305, 244] width 271 height 17
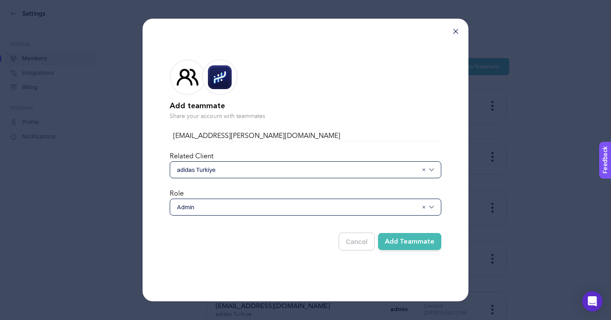
click at [131, 233] on button "Add Teammate" at bounding box center [409, 241] width 63 height 17
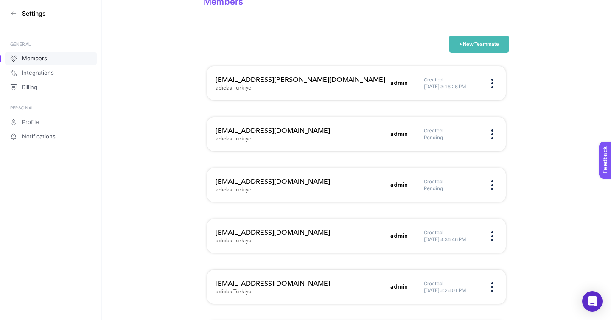
scroll to position [49, 0]
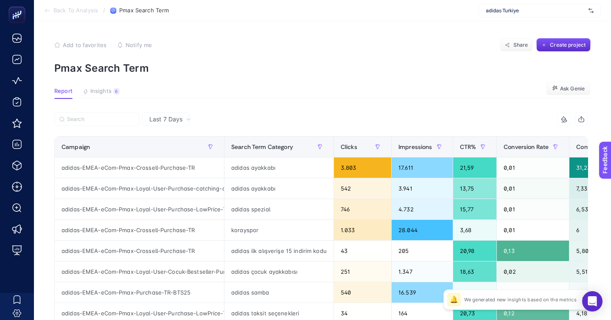
click at [513, 11] on span "adidas Turkiye" at bounding box center [535, 10] width 99 height 7
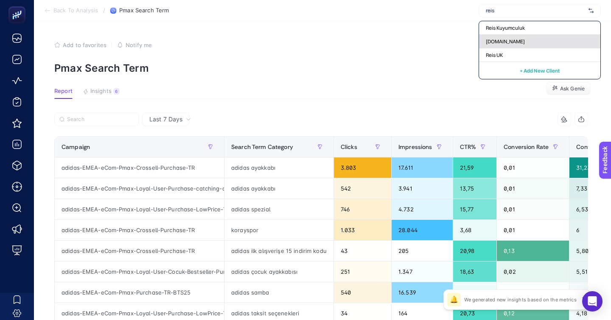
type input "reis"
click at [518, 38] on span "[DOMAIN_NAME]" at bounding box center [505, 41] width 39 height 7
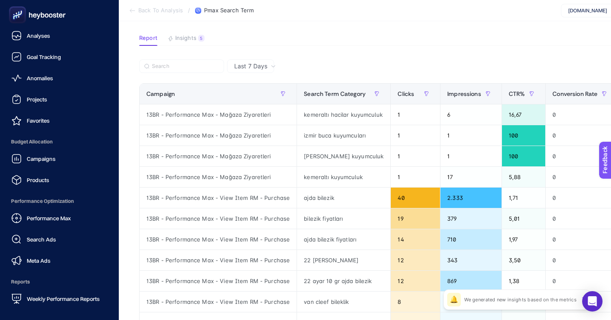
scroll to position [3, 0]
click at [83, 209] on div "Performance Max Search Ads Meta Ads" at bounding box center [59, 238] width 105 height 59
click at [78, 209] on link "Performance Max" at bounding box center [59, 217] width 105 height 17
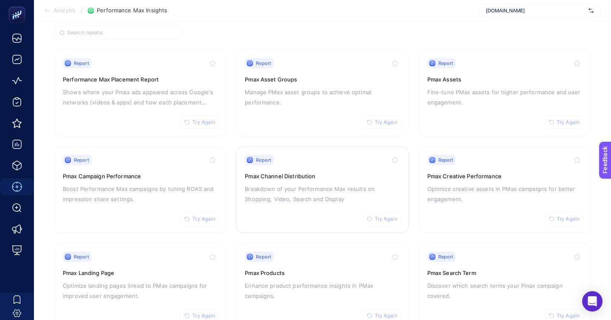
scroll to position [73, 0]
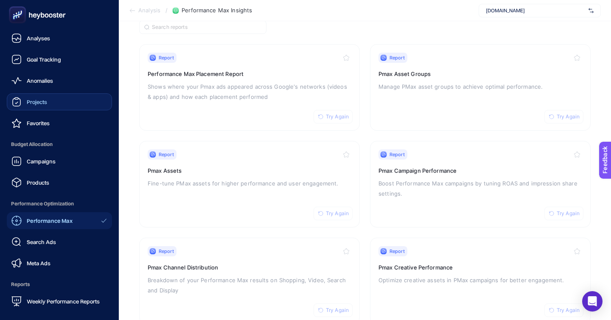
click at [51, 93] on link "Projects" at bounding box center [59, 101] width 105 height 17
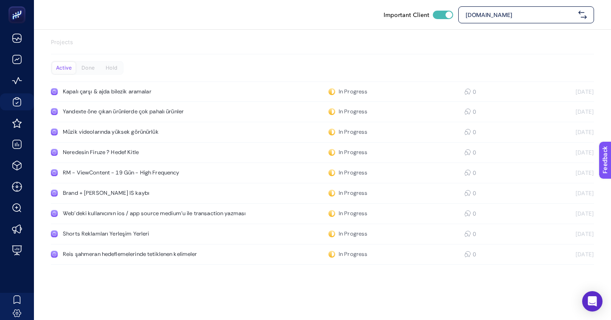
click at [143, 102] on link "Yandexte öne çıkan ürünlerde çok pahalı ürünler In Progress 0 [DATE]" at bounding box center [322, 112] width 543 height 20
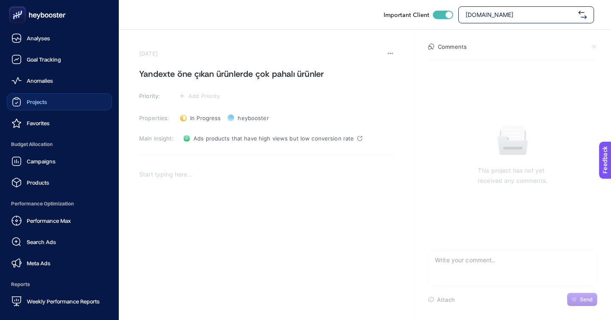
click at [37, 98] on span "Projects" at bounding box center [37, 101] width 20 height 7
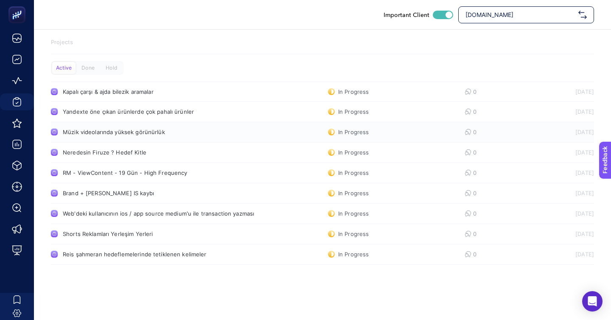
click at [135, 122] on link "Müzik videolarında yüksek görünürlük In Progress 0 [DATE]" at bounding box center [322, 132] width 543 height 20
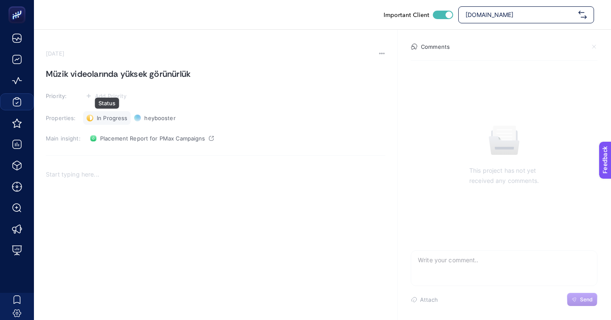
click at [118, 115] on span "In Progress" at bounding box center [112, 118] width 31 height 7
click at [107, 146] on span "Done" at bounding box center [108, 149] width 15 height 7
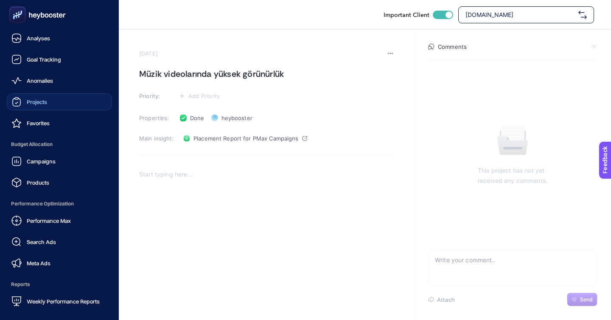
click at [27, 98] on span "Projects" at bounding box center [37, 101] width 20 height 7
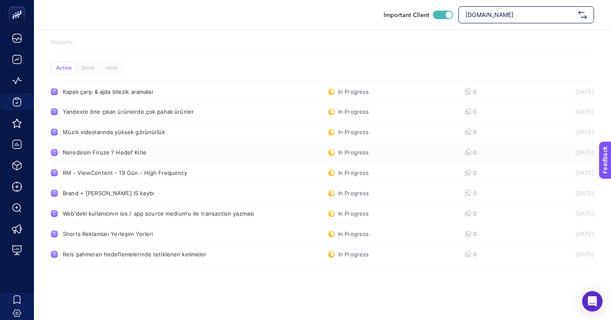
click at [88, 149] on div "Neredesin Firuze ? Hedef Kitle" at bounding box center [161, 152] width 196 height 7
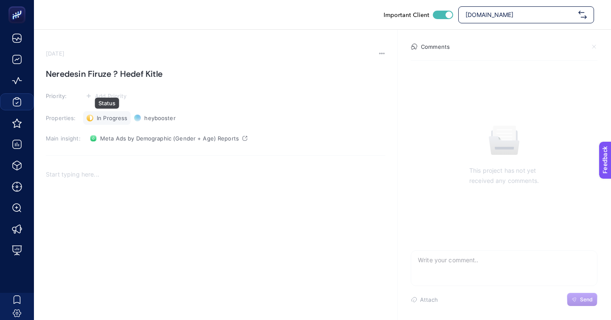
click at [98, 115] on span "In Progress" at bounding box center [112, 118] width 31 height 7
click at [100, 164] on div "Rich Text Editor. Editing area: main" at bounding box center [216, 249] width 340 height 170
click at [97, 115] on span "In Progress" at bounding box center [112, 118] width 31 height 7
click at [96, 156] on li "Hold" at bounding box center [111, 163] width 53 height 14
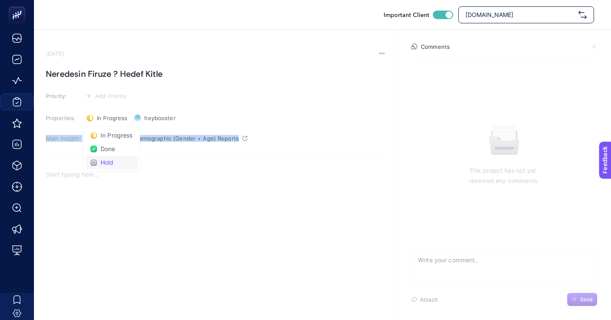
click at [96, 137] on section "[DATE] Neredesin Firuze ? Hedef Kitle Priority: Add Priority Properties: In Pro…" at bounding box center [216, 192] width 340 height 284
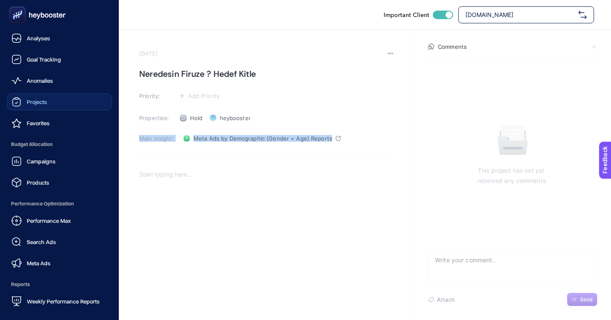
click at [47, 93] on link "Projects" at bounding box center [59, 101] width 105 height 17
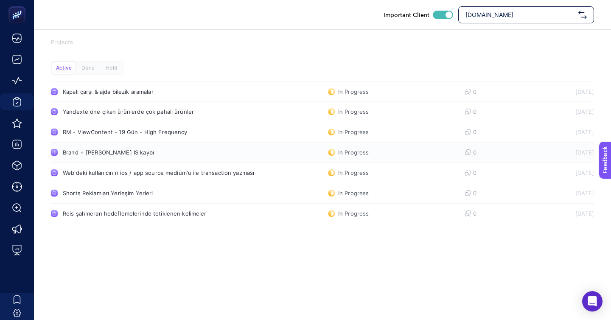
click at [172, 149] on div "Brand + [PERSON_NAME] IS kaybı" at bounding box center [161, 152] width 196 height 7
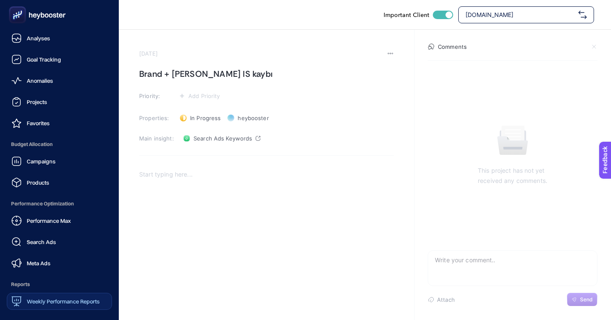
click at [32, 296] on div "Weekly Performance Reports" at bounding box center [55, 301] width 88 height 10
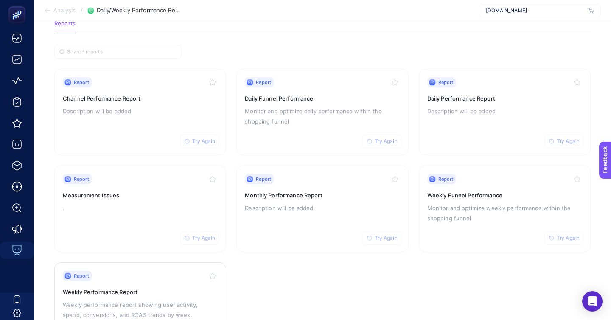
scroll to position [73, 0]
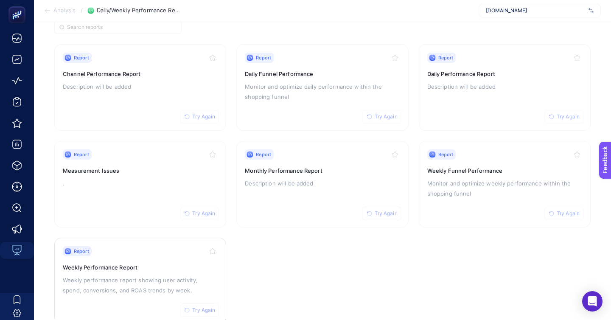
click at [143, 275] on p "Weekly performance report showing user activity, spend, conversions, and ROAS t…" at bounding box center [140, 285] width 155 height 20
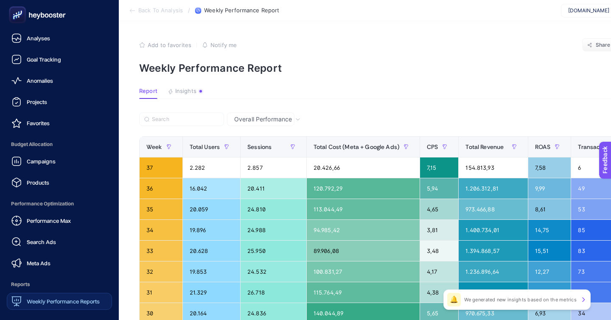
click at [17, 296] on icon at bounding box center [16, 301] width 10 height 10
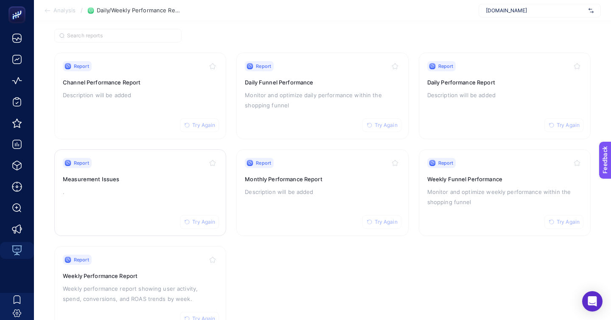
scroll to position [62, 0]
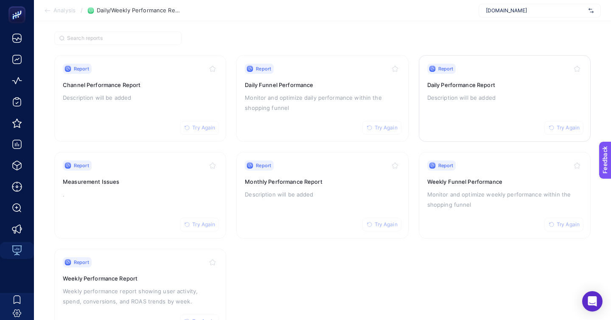
click at [447, 81] on div "Report Try Again Daily Performance Report Description will be added" at bounding box center [504, 99] width 155 height 70
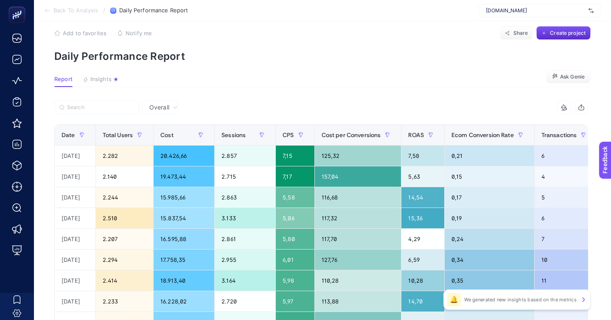
scroll to position [14, 0]
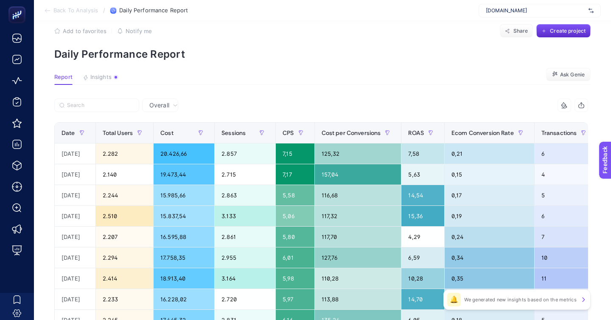
click at [152, 101] on span "Overall" at bounding box center [159, 105] width 20 height 8
click at [152, 154] on li "Google Ads Performance" at bounding box center [166, 166] width 43 height 24
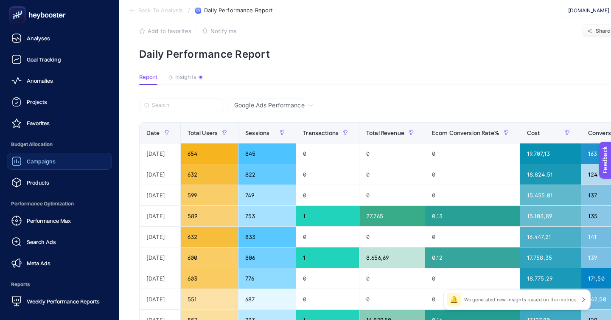
click at [60, 153] on link "Campaigns" at bounding box center [59, 161] width 105 height 17
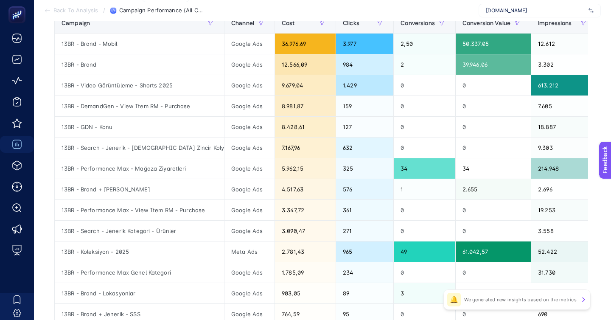
scroll to position [144, 0]
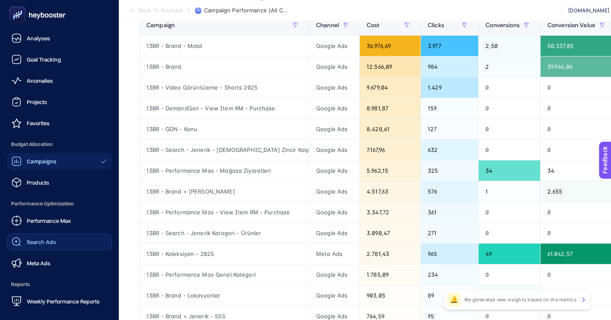
click at [43, 239] on span "Search Ads" at bounding box center [41, 242] width 29 height 7
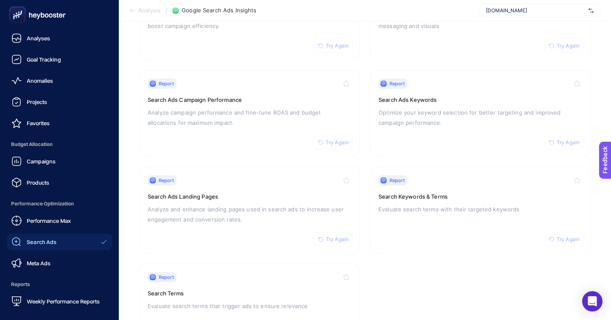
scroll to position [3, 0]
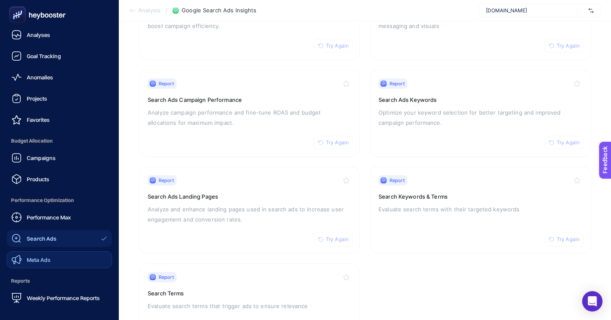
click at [54, 251] on link "Meta Ads" at bounding box center [59, 259] width 105 height 17
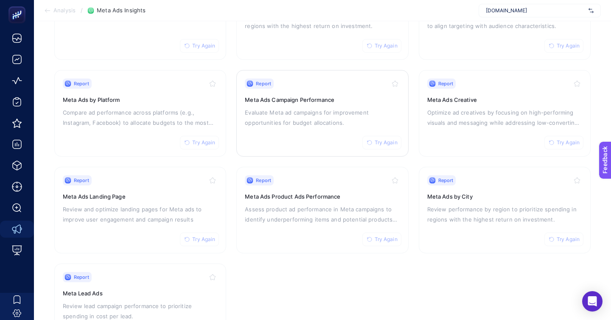
scroll to position [127, 0]
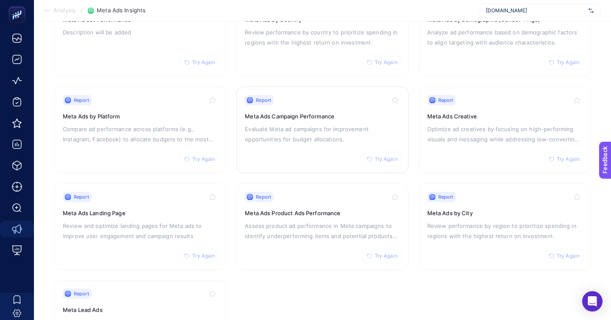
click at [270, 127] on div "Report Try Again Meta Ads Campaign Performance Evaluate Meta ad campaigns for i…" at bounding box center [322, 130] width 155 height 70
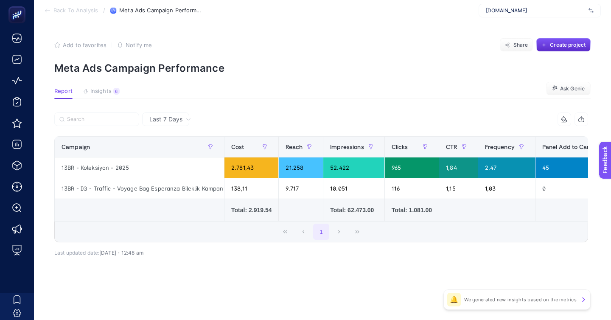
click at [90, 87] on article "Add to favorites false Notify me Share Create project Meta Ads Campaign Perform…" at bounding box center [322, 170] width 577 height 299
click at [98, 88] on span "Insights" at bounding box center [100, 91] width 21 height 7
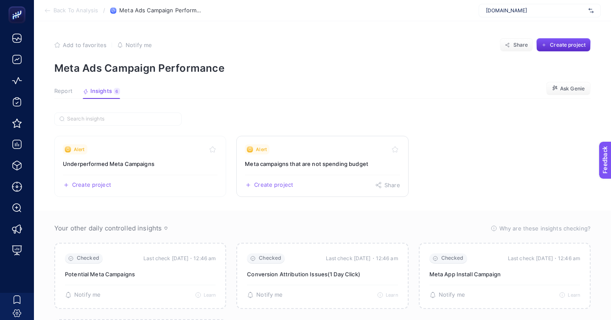
click at [295, 144] on div "Alert" at bounding box center [322, 149] width 155 height 10
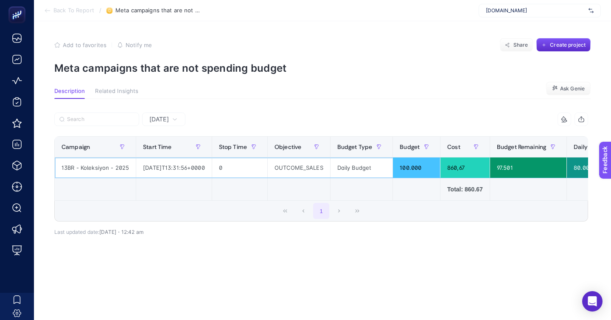
click at [292, 157] on div "OUTCOME_SALES" at bounding box center [299, 167] width 62 height 20
click at [61, 14] on section "Back To Report / Meta campaigns that are not spending budget [DOMAIN_NAME]" at bounding box center [322, 10] width 577 height 21
click at [66, 18] on section "Back To Report / Meta campaigns that are not spending budget [DOMAIN_NAME]" at bounding box center [322, 10] width 577 height 21
click at [74, 9] on span "Back To Report" at bounding box center [73, 10] width 41 height 7
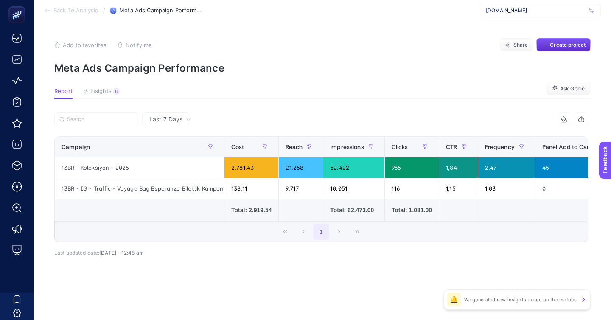
click at [70, 10] on span "Back To Analysis" at bounding box center [75, 10] width 45 height 7
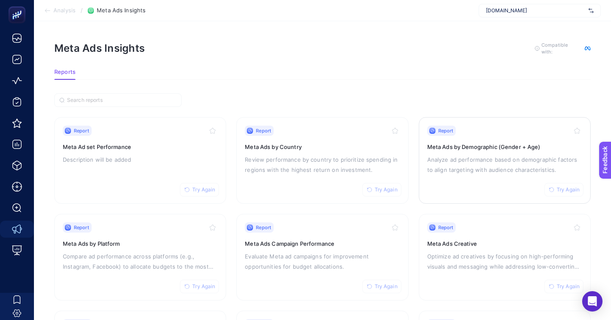
click at [461, 150] on div "Report Try Again Meta Ads by Demographic (Gender + Age) Analyze ad performance …" at bounding box center [504, 161] width 155 height 70
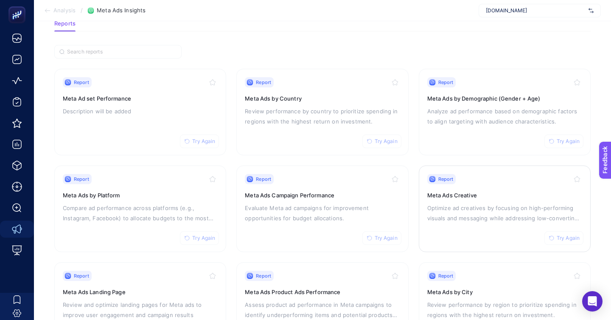
scroll to position [79, 0]
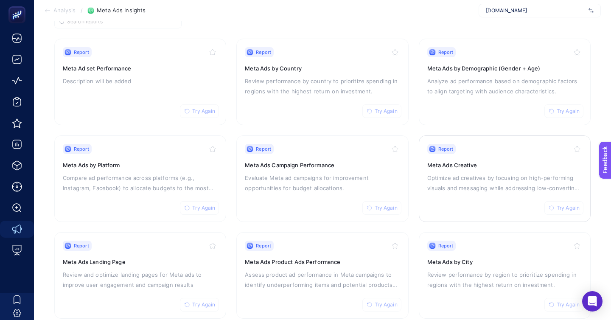
click at [434, 193] on div "Report Try Again Meta Ads Creative Optimize ad creatives by focusing on high-pe…" at bounding box center [504, 179] width 155 height 70
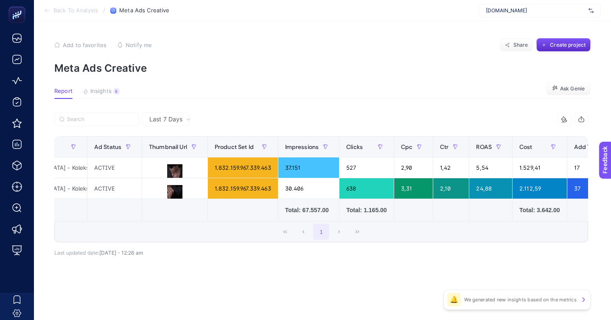
scroll to position [0, 453]
click at [168, 189] on icon at bounding box center [173, 193] width 10 height 8
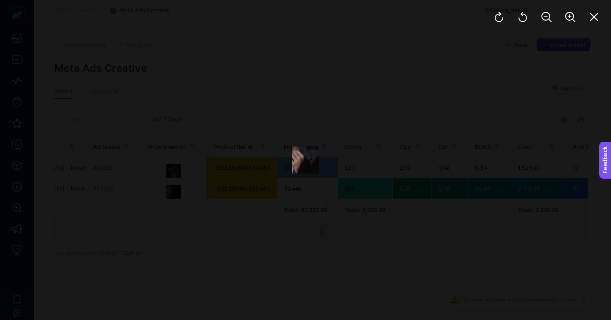
click at [189, 158] on div at bounding box center [305, 160] width 611 height 320
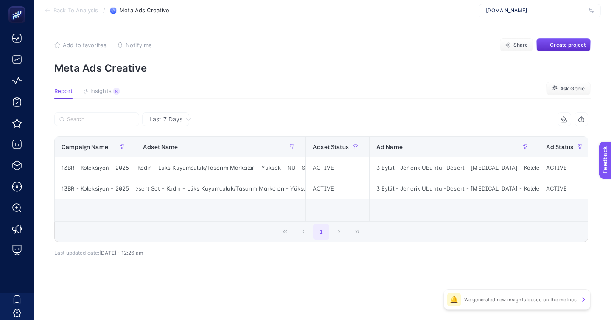
scroll to position [0, 111]
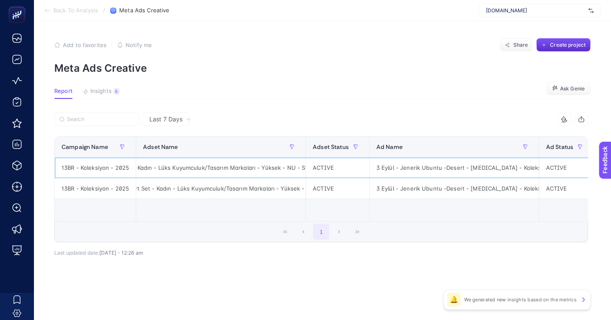
click at [259, 157] on div "13BR - 3 Eylül [MEDICAL_DATA]&Desert Set - Kadın - Lüks Kuyumculuk/Tasarım Mark…" at bounding box center [220, 167] width 169 height 20
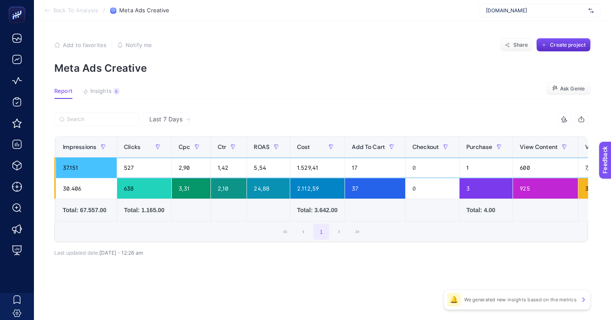
scroll to position [0, 679]
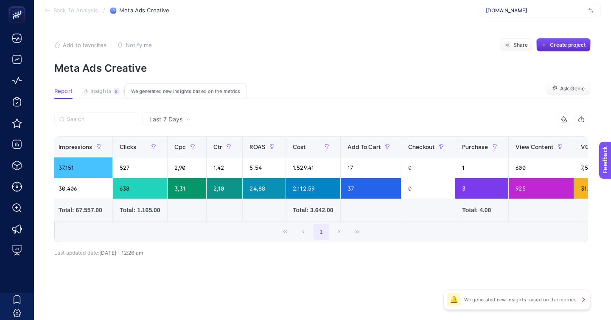
click at [93, 88] on span "Insights" at bounding box center [100, 91] width 21 height 7
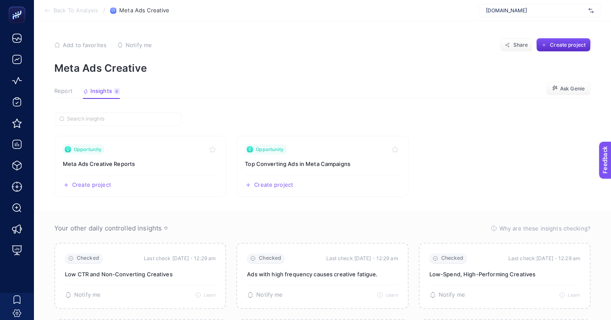
click at [59, 88] on section "Report Insights 8 We generated new insights based on the metrics Ask Genie" at bounding box center [322, 93] width 536 height 11
click at [62, 88] on span "Report" at bounding box center [63, 91] width 18 height 7
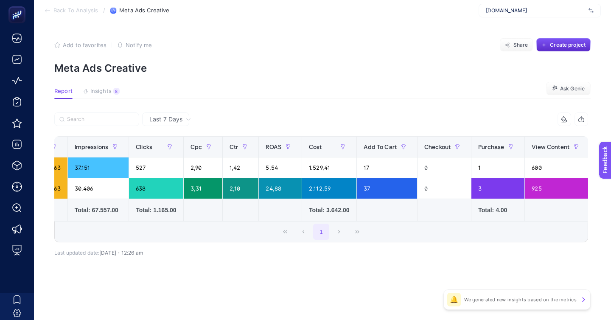
scroll to position [0, 676]
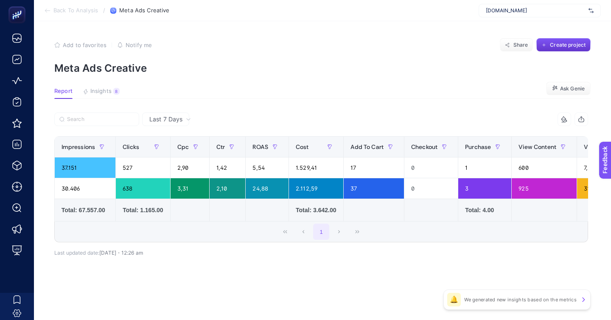
click at [571, 38] on button "Create project" at bounding box center [563, 45] width 54 height 14
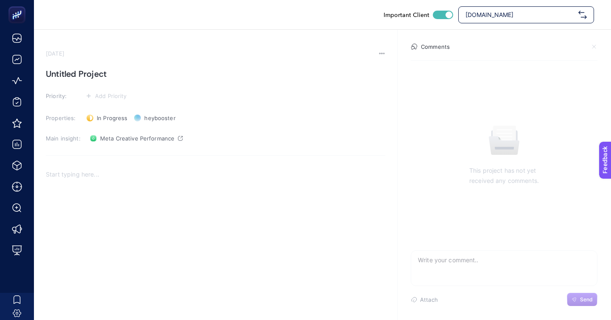
click at [215, 70] on h1 "Untitled Project" at bounding box center [216, 74] width 340 height 14
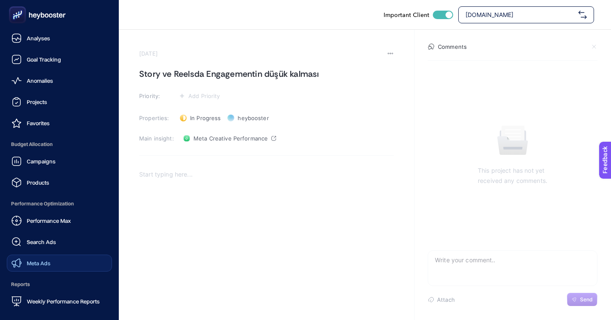
click at [35, 260] on span "Meta Ads" at bounding box center [39, 263] width 24 height 7
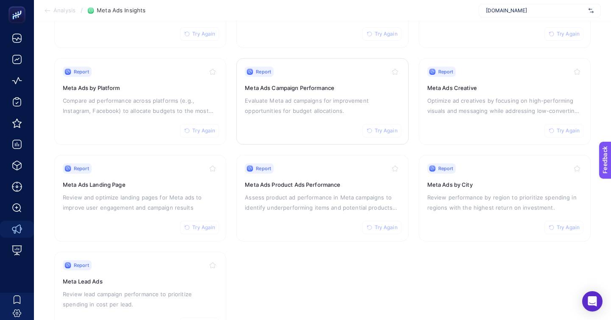
scroll to position [155, 5]
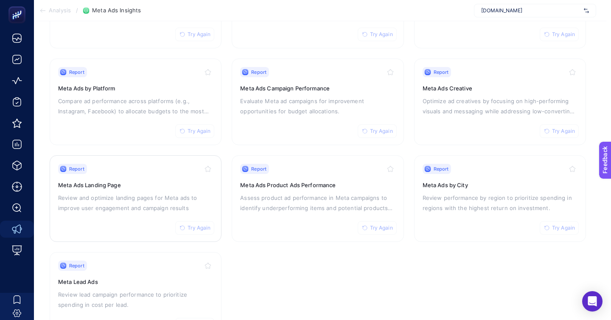
click at [186, 187] on div "Report Try Again Meta Ads Landing Page Review and optimize landing pages for Me…" at bounding box center [135, 199] width 155 height 70
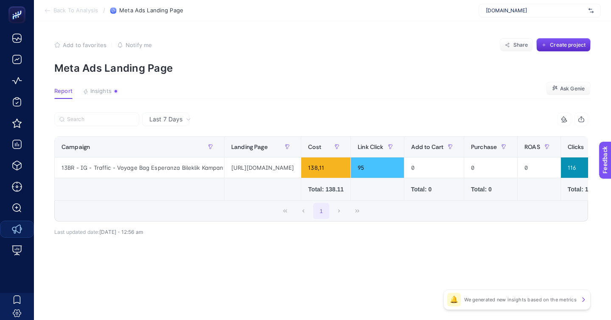
click at [68, 13] on span "Back To Analysis" at bounding box center [75, 10] width 45 height 7
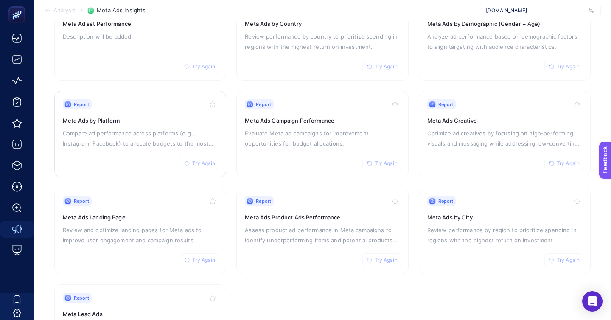
scroll to position [122, 0]
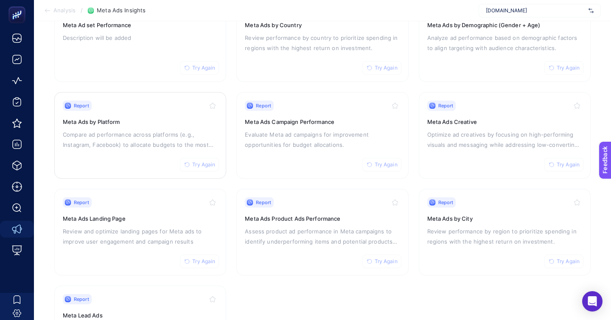
click at [128, 139] on div "Report Try Again Meta Ads by Platform Compare ad performance across platforms (…" at bounding box center [140, 136] width 155 height 70
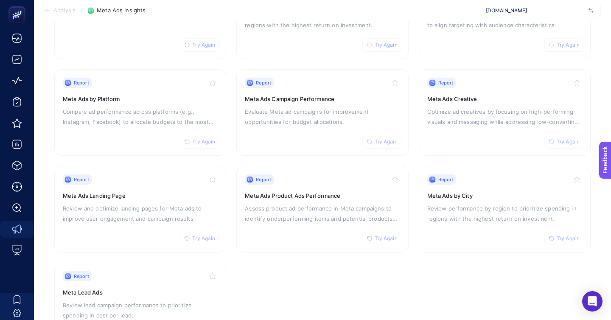
scroll to position [168, 0]
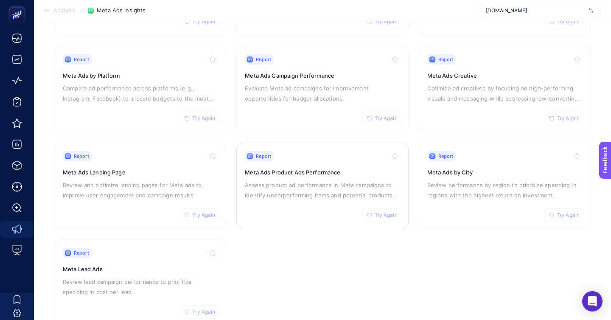
click at [319, 176] on div "Report Try Again Meta Ads Product Ads Performance Assess product ad performance…" at bounding box center [322, 186] width 155 height 70
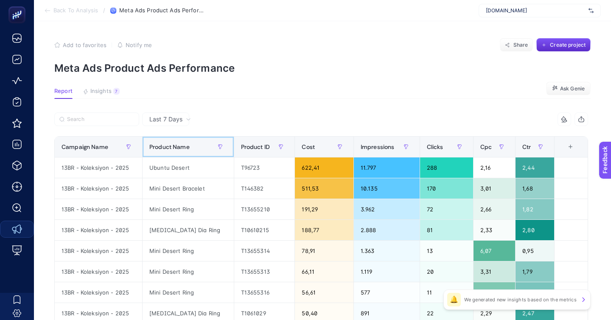
click at [171, 137] on th "Product Name" at bounding box center [189, 147] width 92 height 21
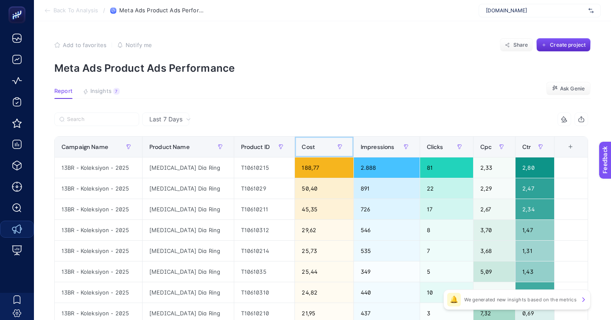
click at [317, 140] on div "Cost" at bounding box center [324, 147] width 45 height 14
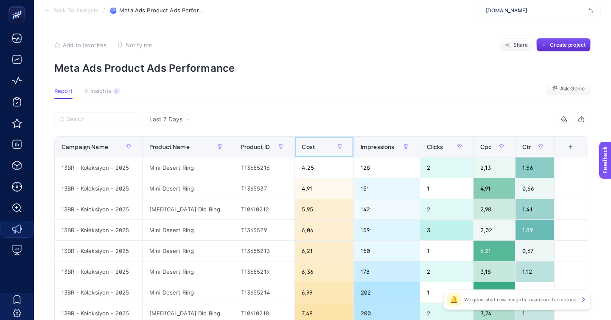
click at [317, 140] on div "Cost" at bounding box center [324, 147] width 45 height 14
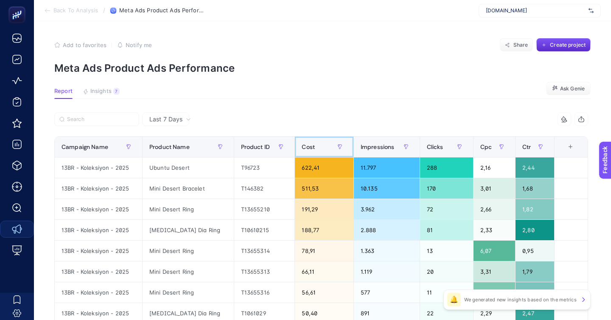
scroll to position [5, 0]
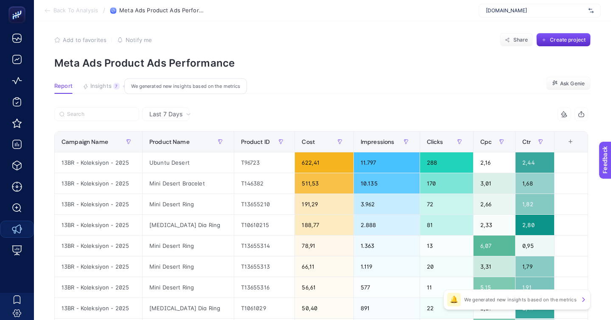
click at [106, 83] on button "Insights 7 We generated new insights based on the metrics" at bounding box center [101, 88] width 37 height 11
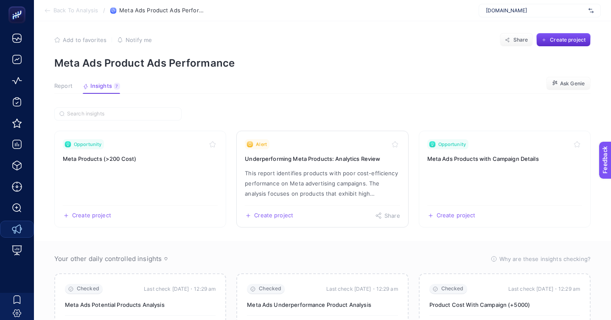
click at [316, 168] on p "This report identifies products with poor cost-efficiency performance on Meta a…" at bounding box center [322, 183] width 155 height 31
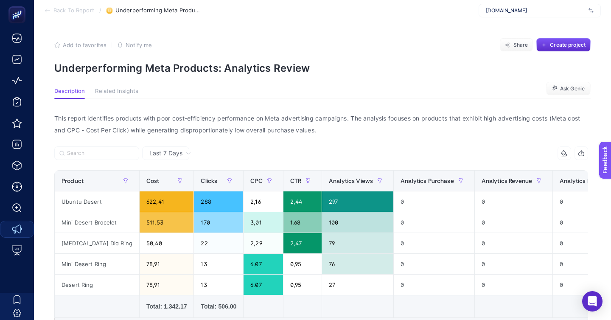
click at [157, 150] on div "Last 7 Days" at bounding box center [170, 153] width 48 height 6
click at [162, 179] on li "Last 30 Days" at bounding box center [166, 191] width 42 height 24
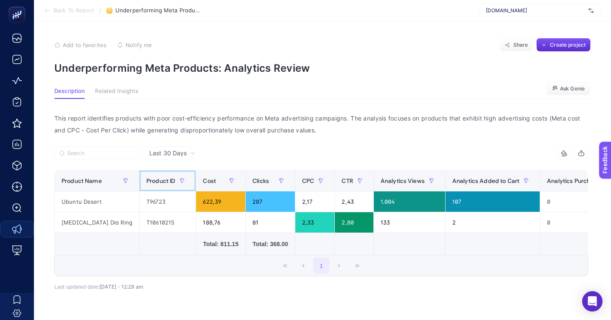
click at [192, 171] on span at bounding box center [193, 181] width 3 height 20
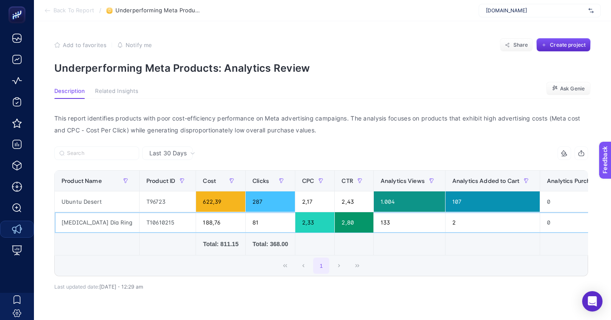
click at [151, 212] on div "T10610215" at bounding box center [168, 222] width 56 height 20
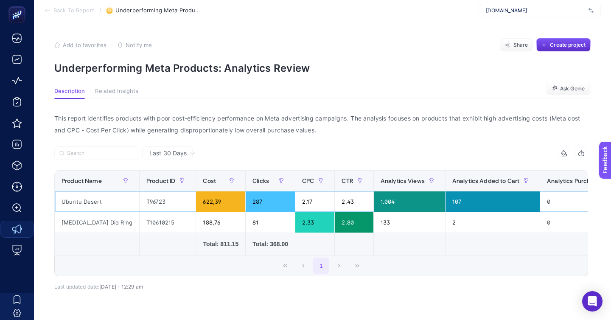
click at [140, 191] on div "T96723" at bounding box center [168, 201] width 56 height 20
click at [84, 191] on div "Ubuntu Desert" at bounding box center [97, 201] width 84 height 20
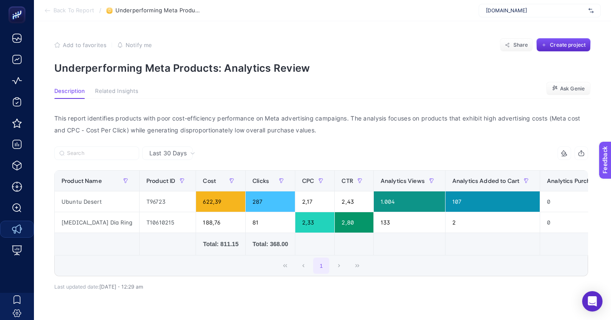
click at [78, 13] on span "Back To Report" at bounding box center [73, 10] width 41 height 7
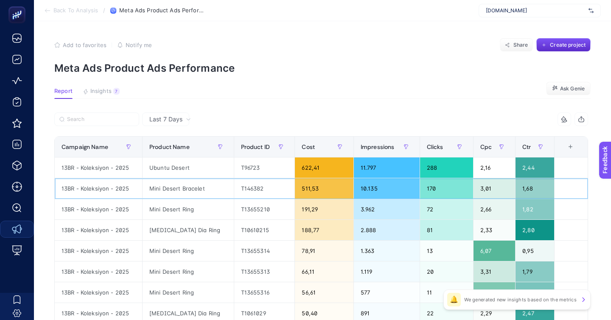
click at [174, 178] on div "Mini Desert Bracelet" at bounding box center [188, 188] width 91 height 20
click at [68, 11] on span "Back To Analysis" at bounding box center [75, 10] width 45 height 7
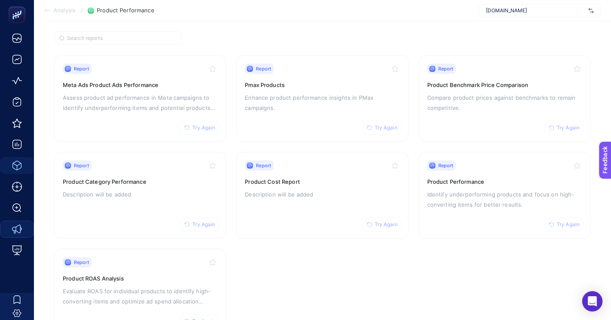
scroll to position [73, 0]
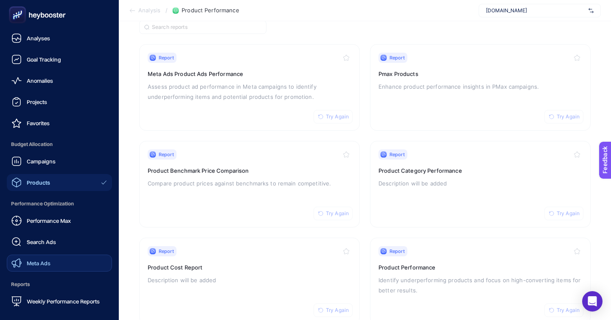
click at [70, 255] on link "Meta Ads" at bounding box center [59, 263] width 105 height 17
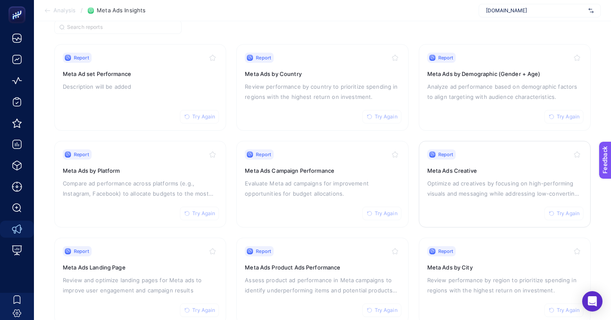
scroll to position [77, 0]
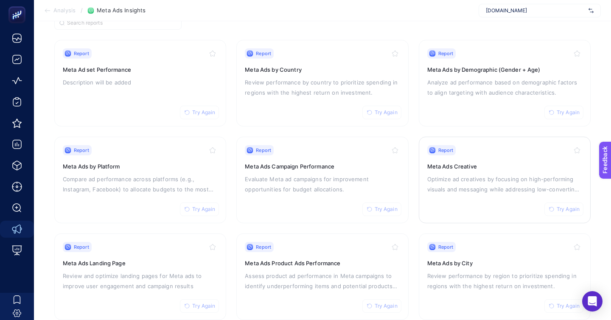
click at [454, 145] on div "Report Try Again Meta Ads Creative Optimize ad creatives by focusing on high-pe…" at bounding box center [504, 180] width 155 height 70
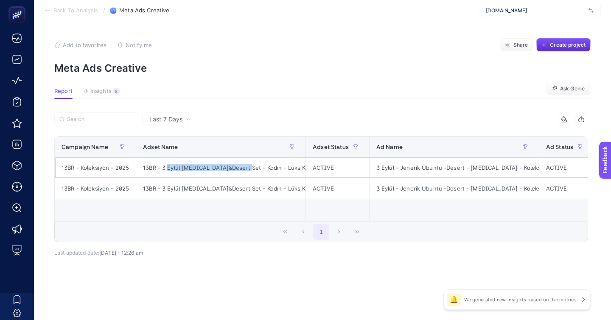
drag, startPoint x: 159, startPoint y: 148, endPoint x: 236, endPoint y: 143, distance: 77.4
click at [236, 157] on div "13BR - 3 Eylül [MEDICAL_DATA]&Desert Set - Kadın - Lüks Kuyumculuk/Tasarım Mark…" at bounding box center [220, 167] width 169 height 20
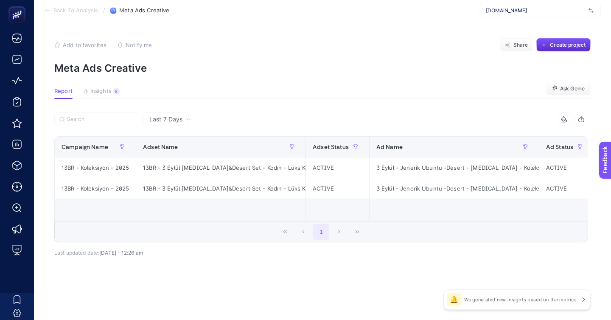
scroll to position [77, 0]
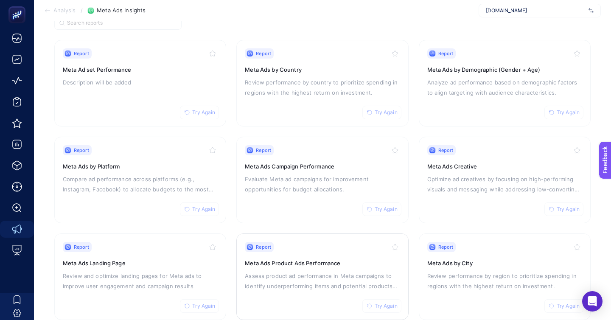
click at [289, 267] on div "Report Try Again Meta Ads Product Ads Performance Assess product ad performance…" at bounding box center [322, 277] width 155 height 70
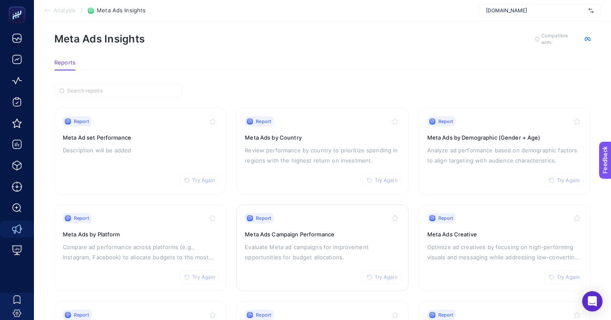
scroll to position [1, 0]
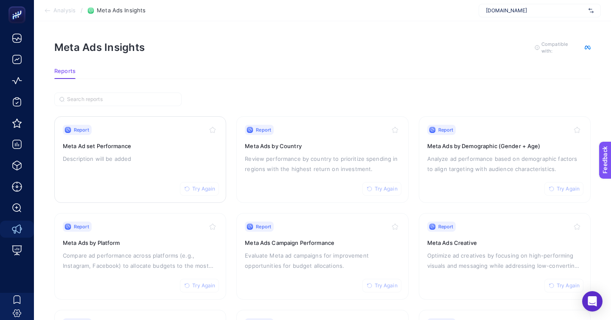
click at [192, 154] on p "Description will be added" at bounding box center [140, 159] width 155 height 10
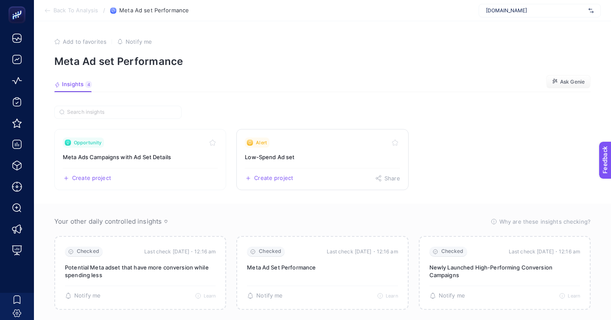
click at [329, 153] on h3 "Low-Spend Ad set" at bounding box center [322, 157] width 155 height 8
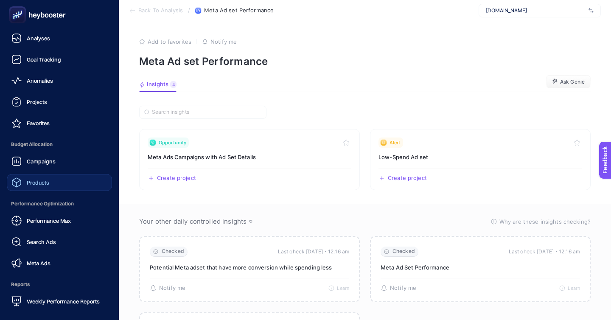
click at [56, 174] on link "Products" at bounding box center [59, 182] width 105 height 17
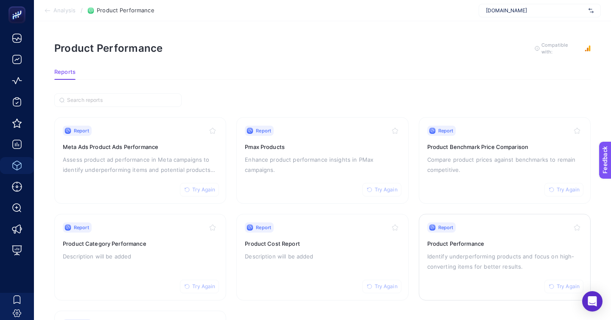
click at [464, 251] on p "Identify underperforming products and focus on high-converting items for better…" at bounding box center [504, 261] width 155 height 20
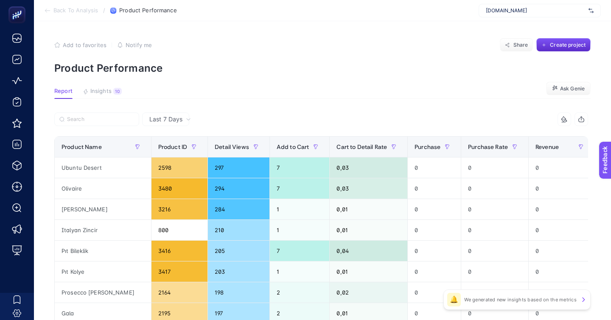
scroll to position [6, 0]
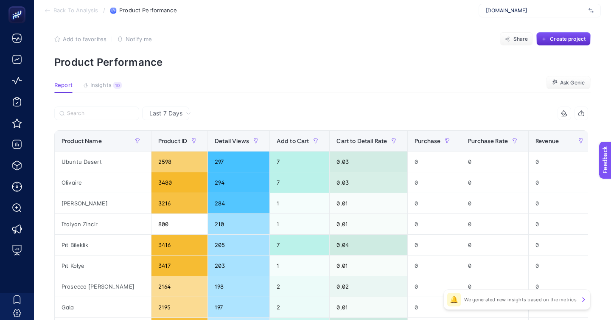
click at [99, 82] on button "Insights 10 We generated new insights based on the metrics" at bounding box center [102, 87] width 39 height 11
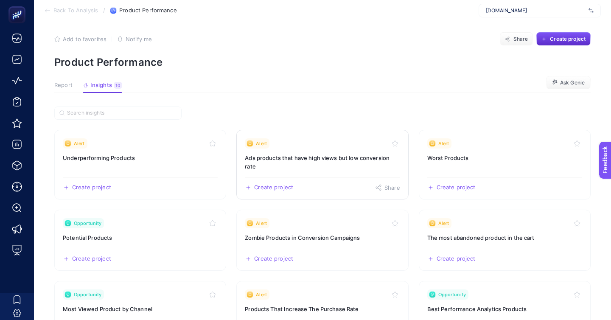
click at [308, 142] on link "Alert Ads products that have high views but low conversion rate Create project …" at bounding box center [322, 165] width 172 height 70
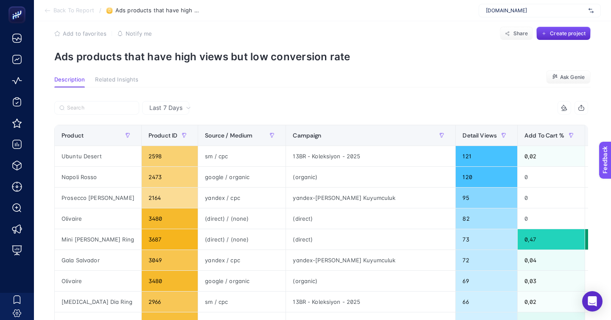
scroll to position [14, 0]
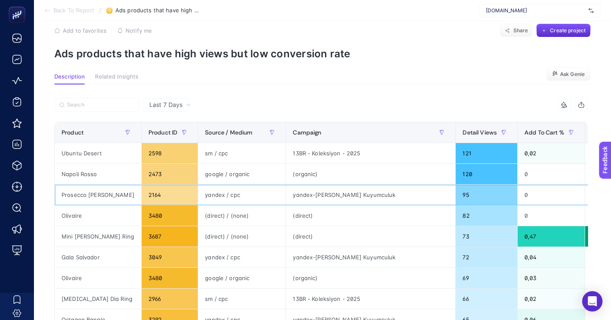
click at [92, 185] on div "Prosecco [PERSON_NAME]" at bounding box center [98, 195] width 87 height 20
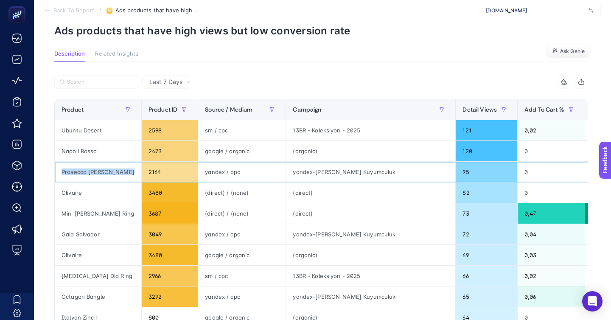
scroll to position [41, 0]
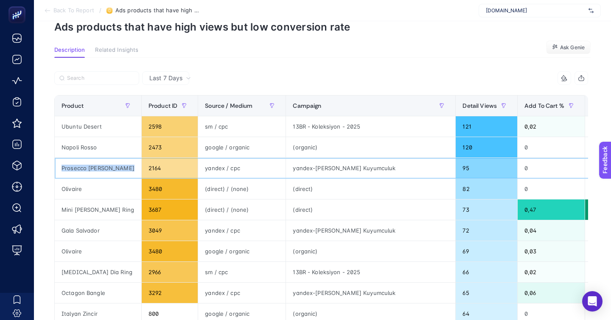
click at [87, 158] on div "Prosecco [PERSON_NAME]" at bounding box center [98, 168] width 87 height 20
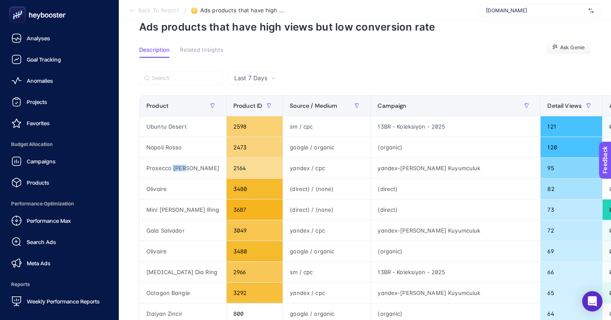
click at [20, 14] on rect at bounding box center [17, 14] width 17 height 17
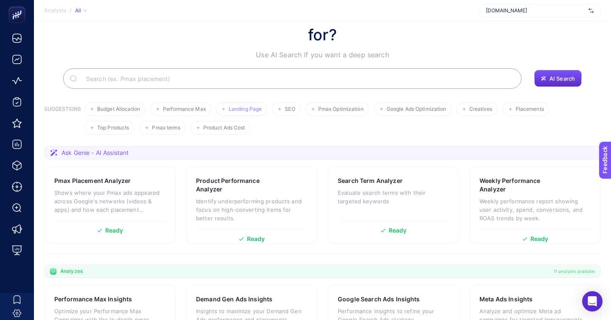
click at [229, 106] on span "Landing Page" at bounding box center [245, 109] width 33 height 6
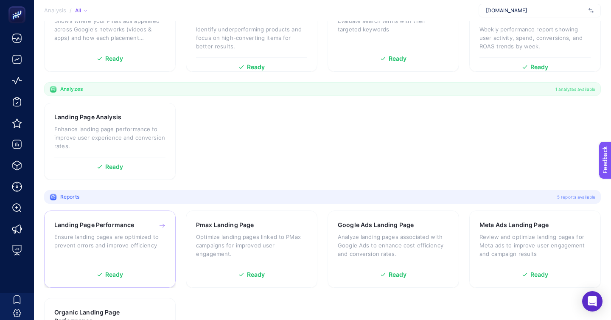
scroll to position [216, 0]
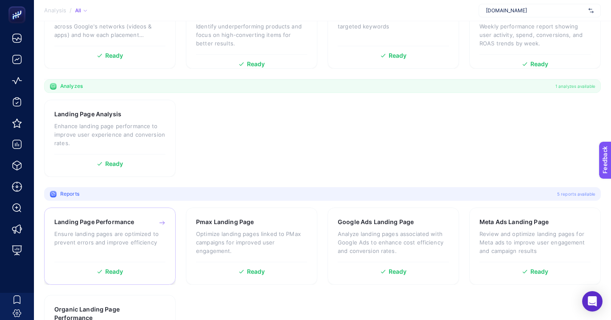
click at [146, 218] on div "Landing Page Performance Ensure landing pages are optimized to prevent errors a…" at bounding box center [109, 238] width 111 height 40
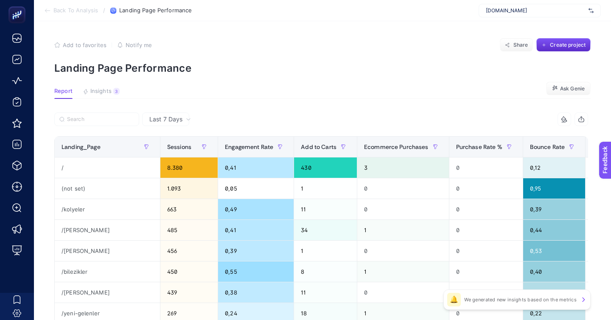
click at [91, 88] on span "Insights" at bounding box center [100, 91] width 21 height 7
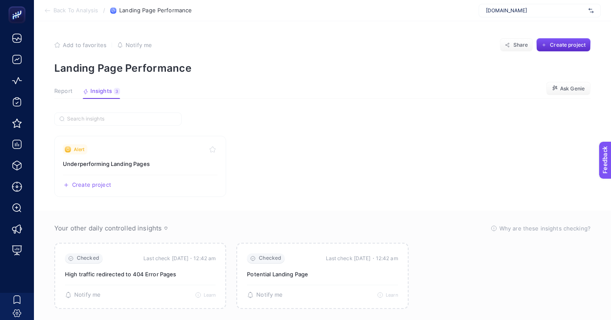
click at [70, 94] on article "Add to favorites false Notify me Share Create project Landing Page Performance …" at bounding box center [322, 177] width 577 height 312
click at [69, 88] on section "Report Insights 3 We generated new insights based on the metrics Ask [PERSON_NA…" at bounding box center [322, 93] width 536 height 11
click at [68, 88] on section "Report Insights 3 We generated new insights based on the metrics Ask [PERSON_NA…" at bounding box center [322, 93] width 536 height 11
click at [61, 88] on span "Report" at bounding box center [63, 91] width 18 height 7
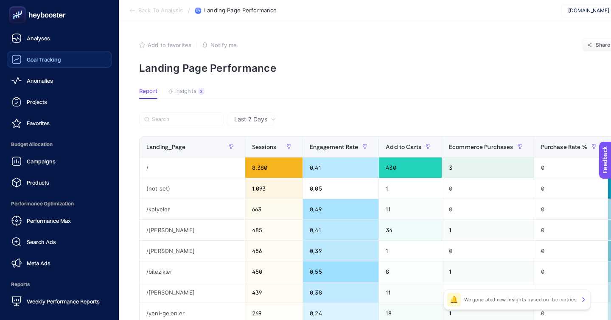
click at [42, 51] on link "Goal Tracking" at bounding box center [59, 59] width 105 height 17
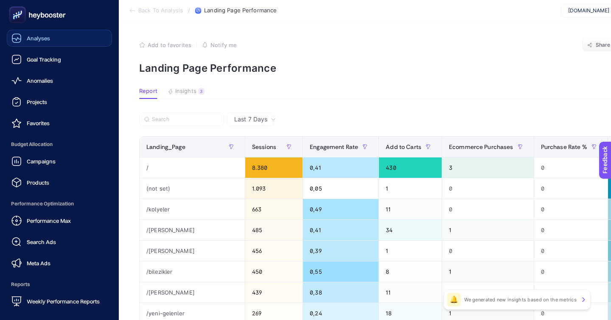
click at [39, 37] on span "Analyses" at bounding box center [38, 38] width 23 height 7
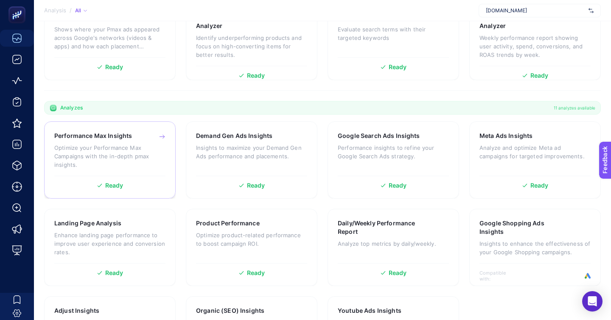
scroll to position [208, 0]
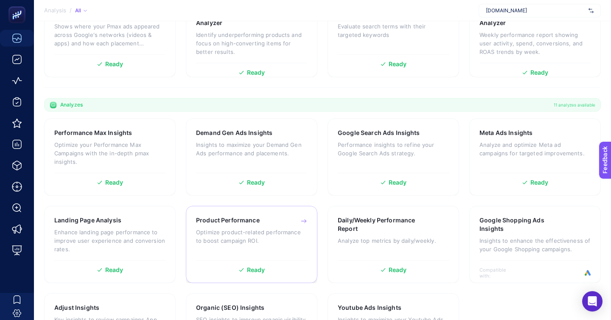
click at [255, 228] on p "Optimize product-related performance to boost campaign ROI." at bounding box center [251, 236] width 111 height 17
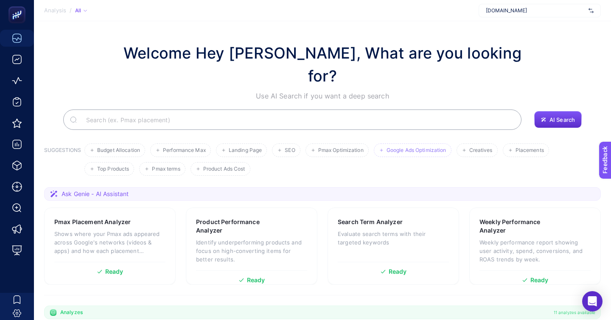
click at [387, 147] on span "Google Ads Optimization" at bounding box center [417, 150] width 60 height 6
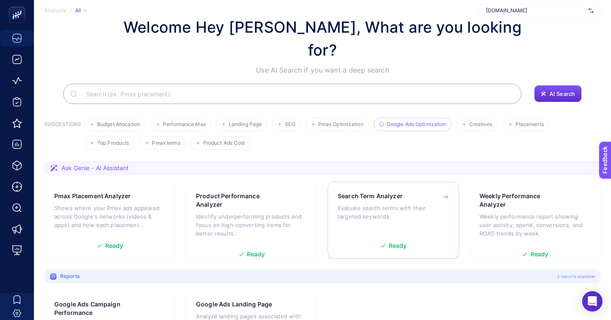
scroll to position [28, 0]
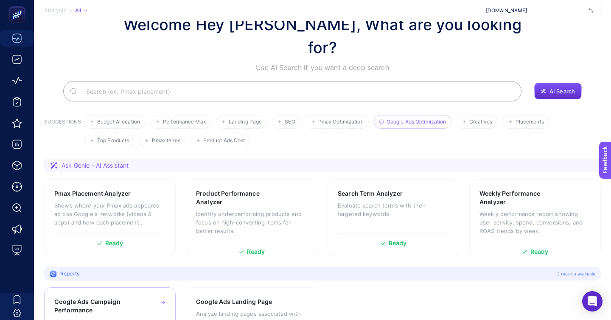
click at [80, 298] on h3 "Google Ads Campaign Performance" at bounding box center [96, 306] width 85 height 17
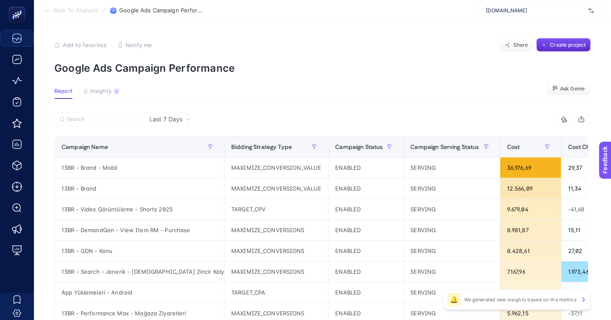
click at [83, 12] on span "Back To Analysis" at bounding box center [75, 10] width 45 height 7
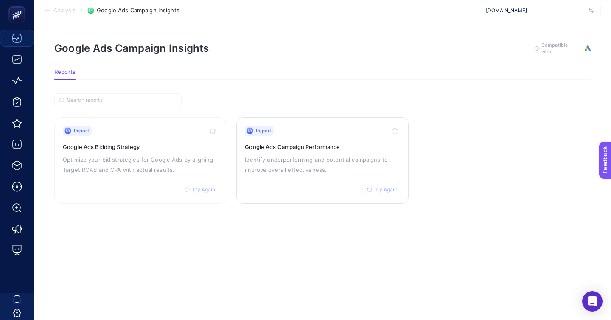
click at [379, 186] on span "Try Again" at bounding box center [386, 189] width 23 height 7
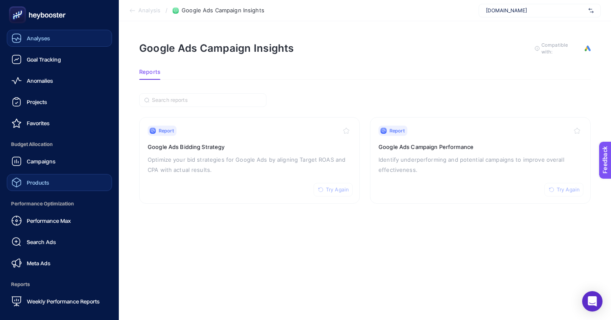
click at [68, 174] on link "Products" at bounding box center [59, 182] width 105 height 17
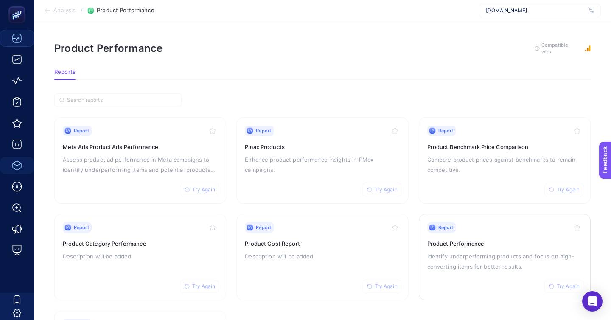
click at [446, 222] on div "Report Try Again Product Performance Identify underperforming products and focu…" at bounding box center [504, 257] width 155 height 70
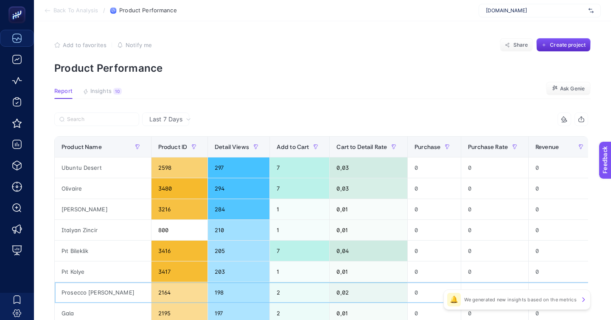
click at [152, 282] on div "2164" at bounding box center [180, 292] width 56 height 20
click at [208, 282] on div "198" at bounding box center [239, 292] width 62 height 20
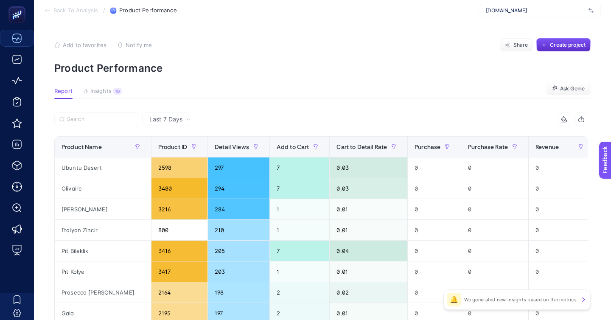
click at [100, 88] on span "Insights" at bounding box center [100, 91] width 21 height 7
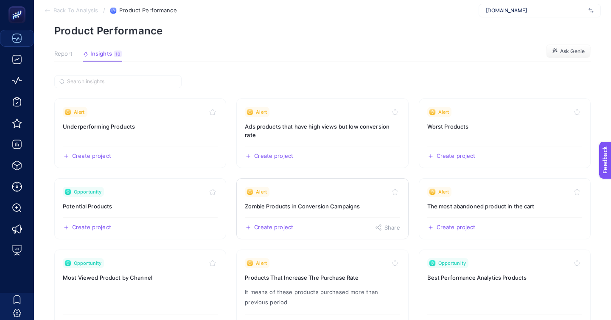
scroll to position [51, 0]
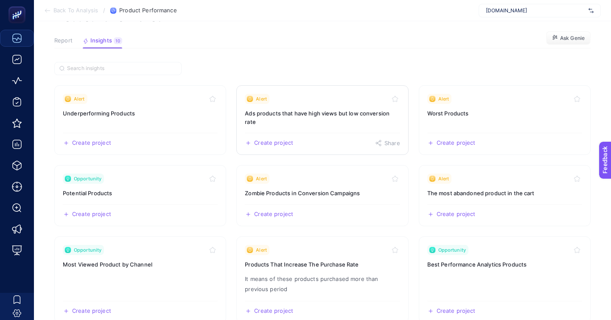
click at [375, 85] on link "Alert Ads products that have high views but low conversion rate Create project …" at bounding box center [322, 120] width 172 height 70
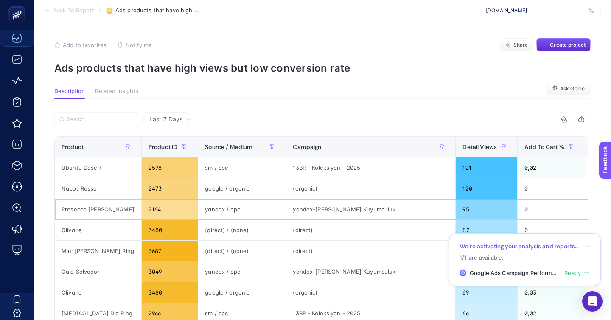
click at [312, 199] on div "yandex-Reis Kuyumculuk" at bounding box center [370, 209] width 169 height 20
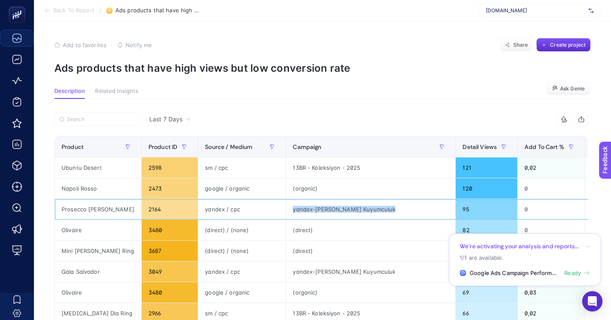
click at [312, 199] on div "yandex-Reis Kuyumculuk" at bounding box center [370, 209] width 169 height 20
